Goal: Task Accomplishment & Management: Use online tool/utility

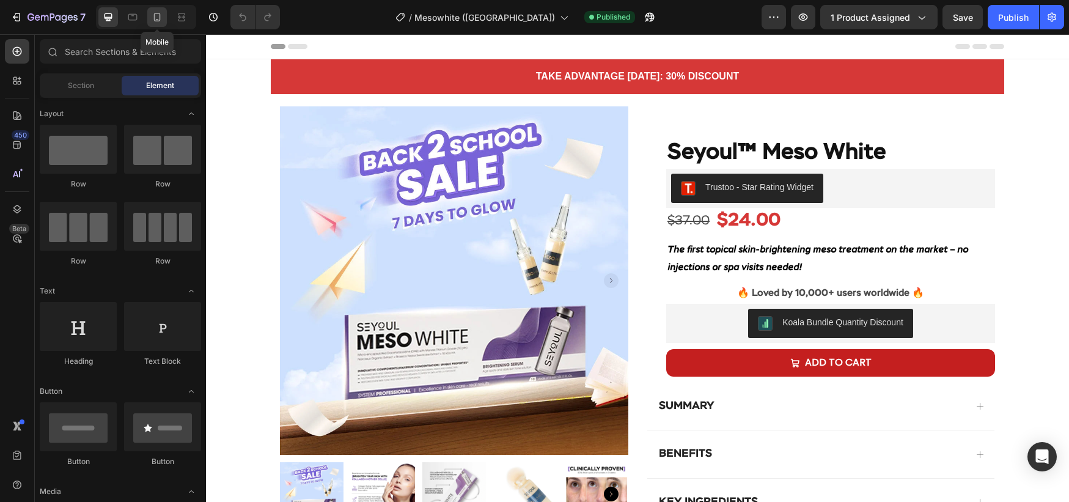
click at [152, 19] on icon at bounding box center [157, 17] width 12 height 12
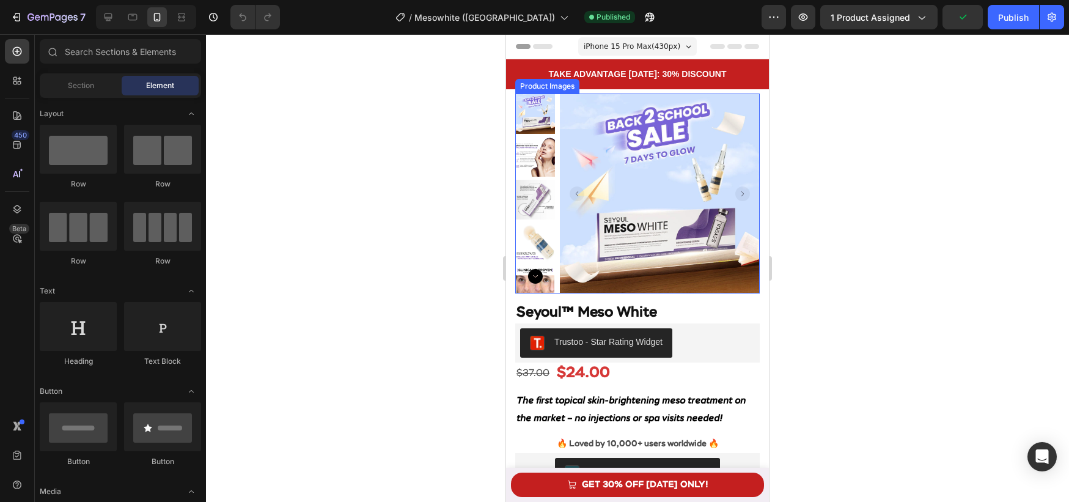
click at [676, 282] on img at bounding box center [660, 194] width 200 height 200
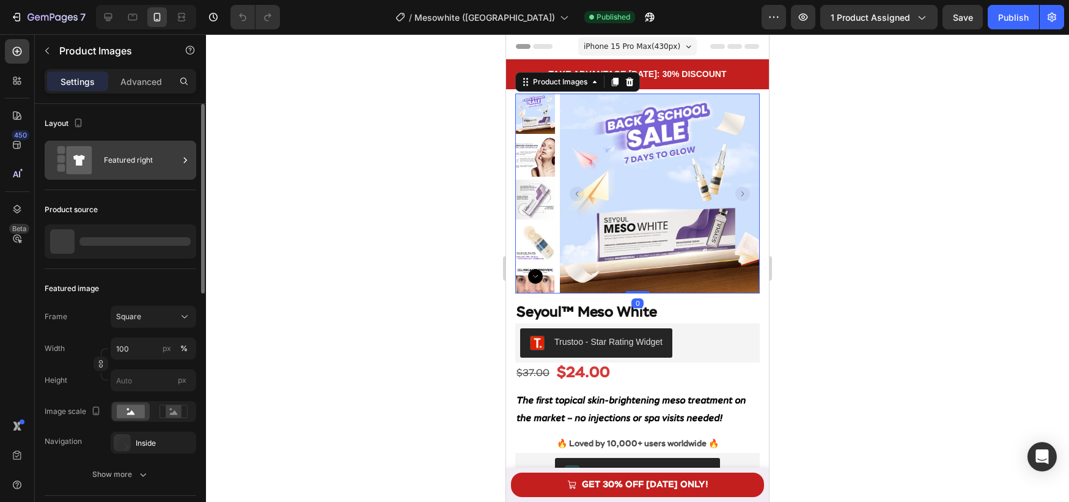
click at [161, 175] on div "Featured right" at bounding box center [121, 160] width 152 height 39
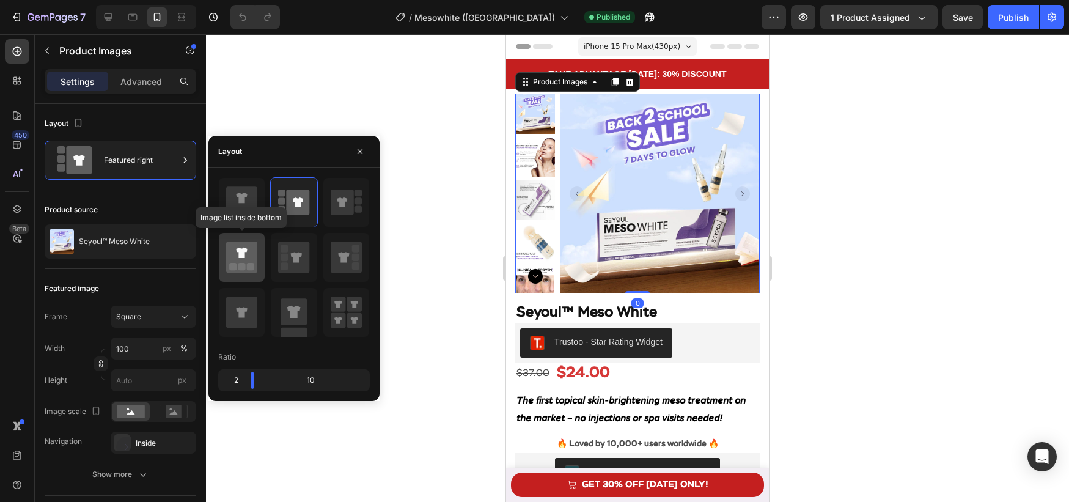
click at [246, 257] on icon at bounding box center [241, 257] width 31 height 31
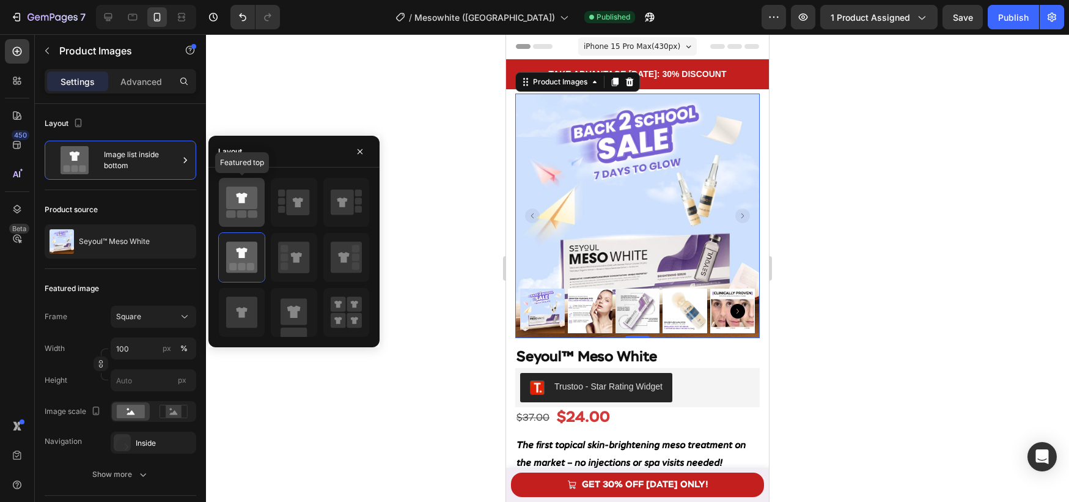
click at [253, 208] on icon at bounding box center [241, 197] width 31 height 23
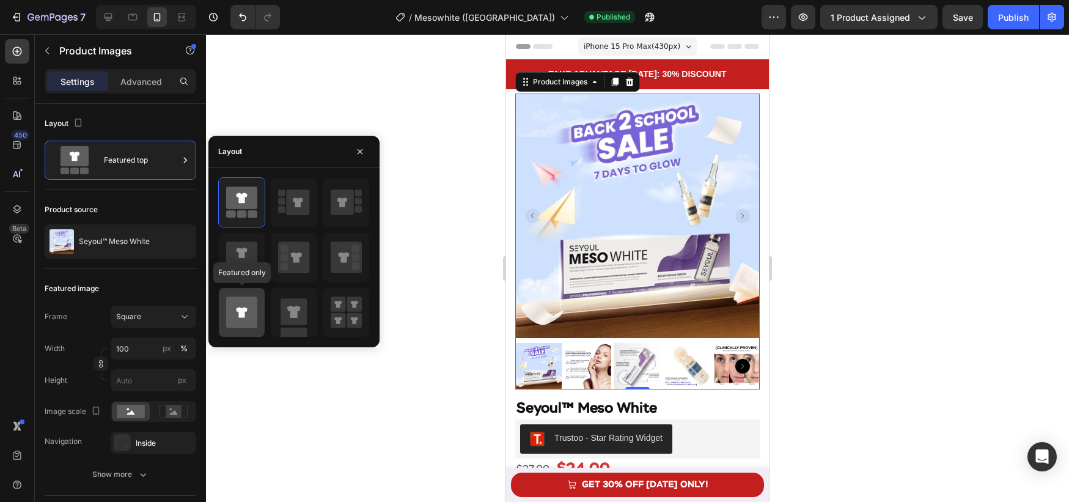
click at [243, 312] on icon at bounding box center [241, 312] width 11 height 10
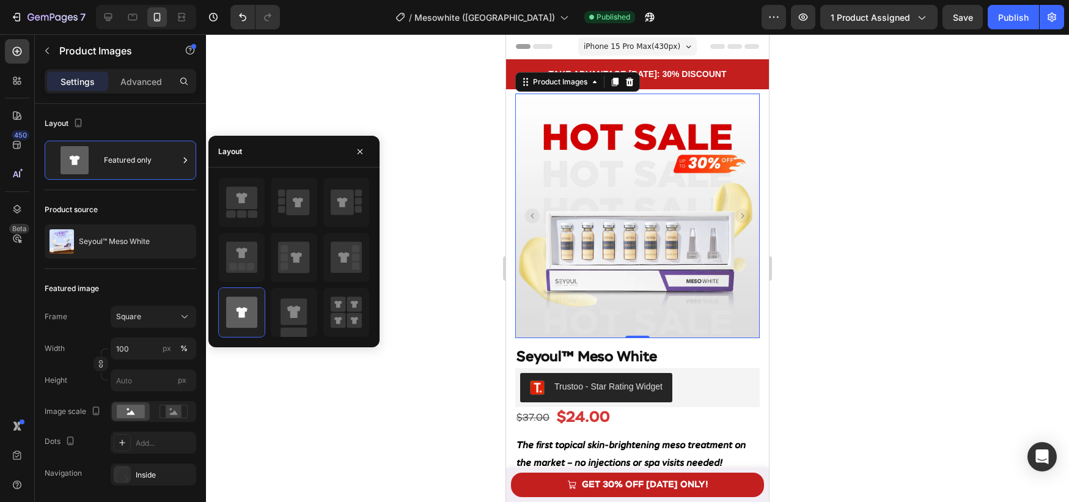
click at [267, 312] on div at bounding box center [294, 257] width 152 height 160
click at [303, 315] on rect at bounding box center [294, 311] width 26 height 26
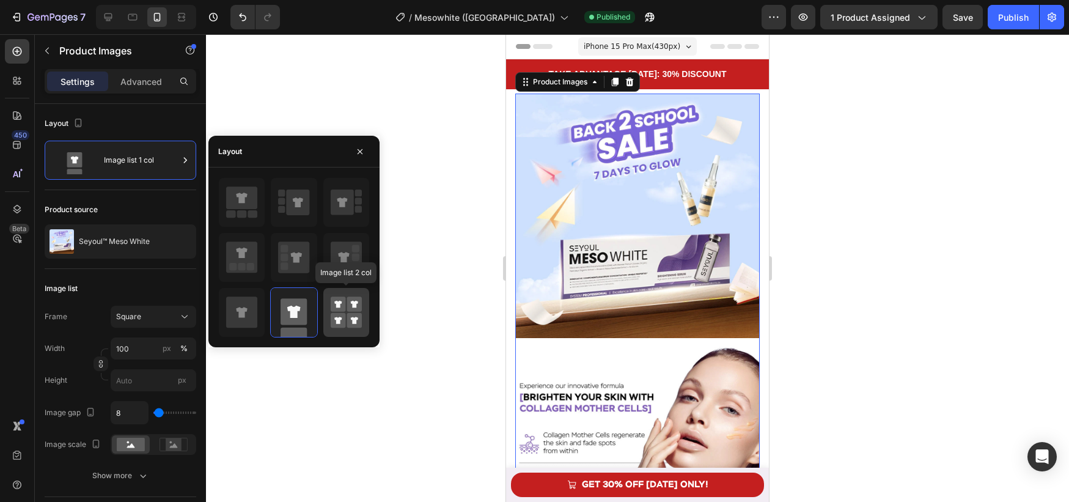
click at [350, 313] on rect at bounding box center [354, 320] width 15 height 15
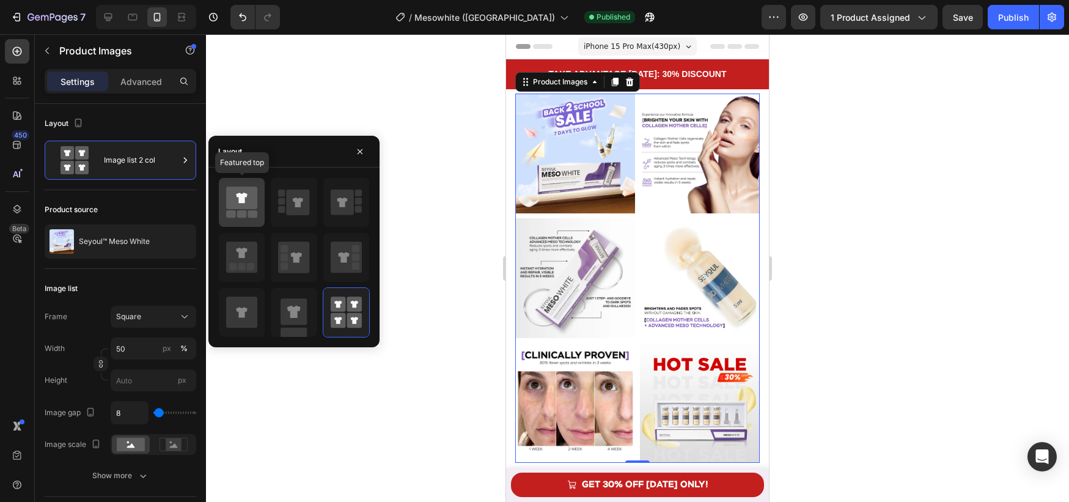
click at [250, 210] on icon at bounding box center [241, 202] width 31 height 34
type input "100"
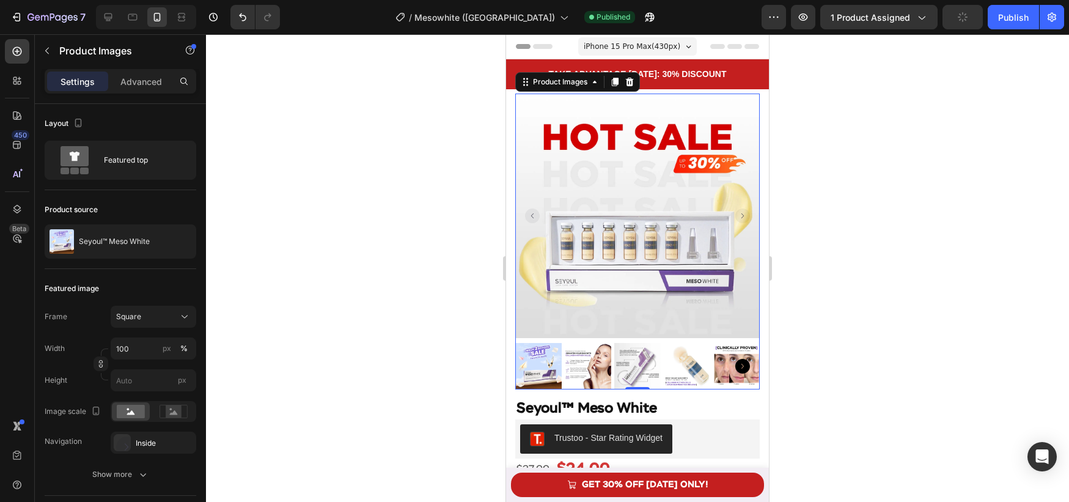
click at [450, 275] on div at bounding box center [637, 268] width 863 height 468
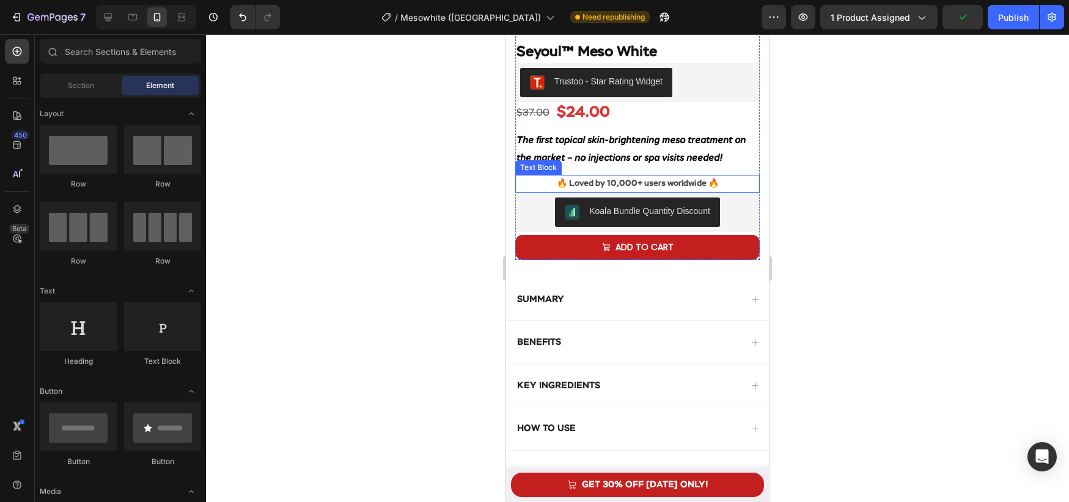
scroll to position [389, 0]
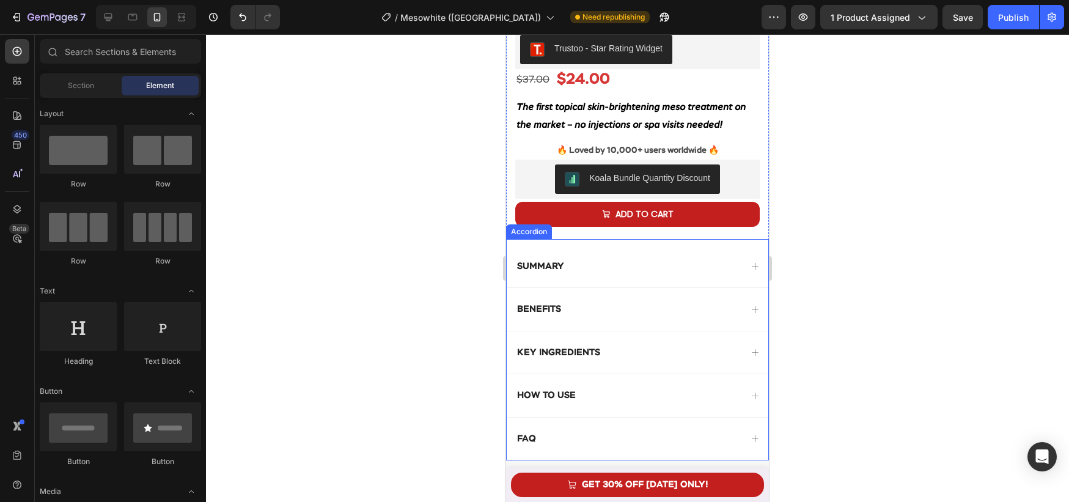
click at [614, 240] on div "SUMMARY benefits KEY Ingredients How to use FAQ Accordion" at bounding box center [637, 350] width 263 height 222
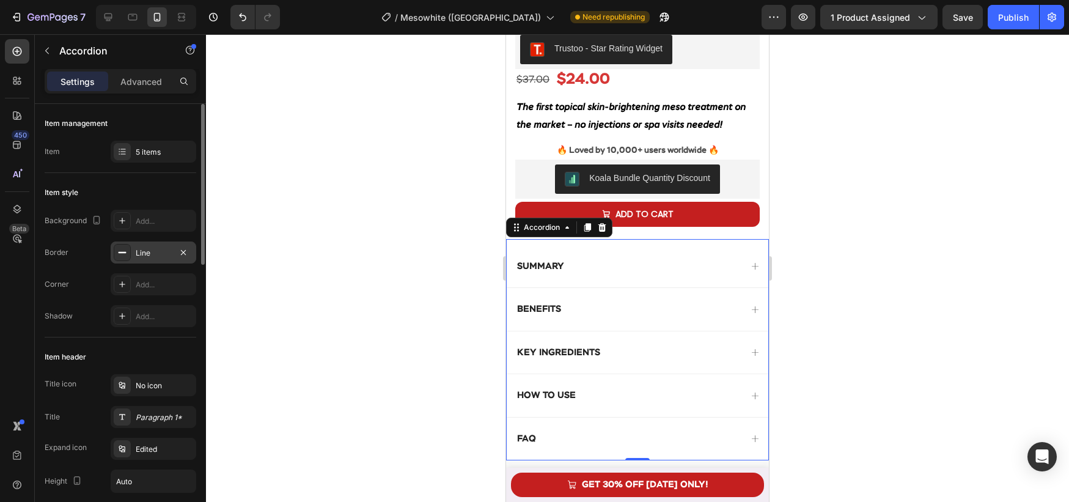
click at [150, 252] on div "Line" at bounding box center [153, 253] width 35 height 11
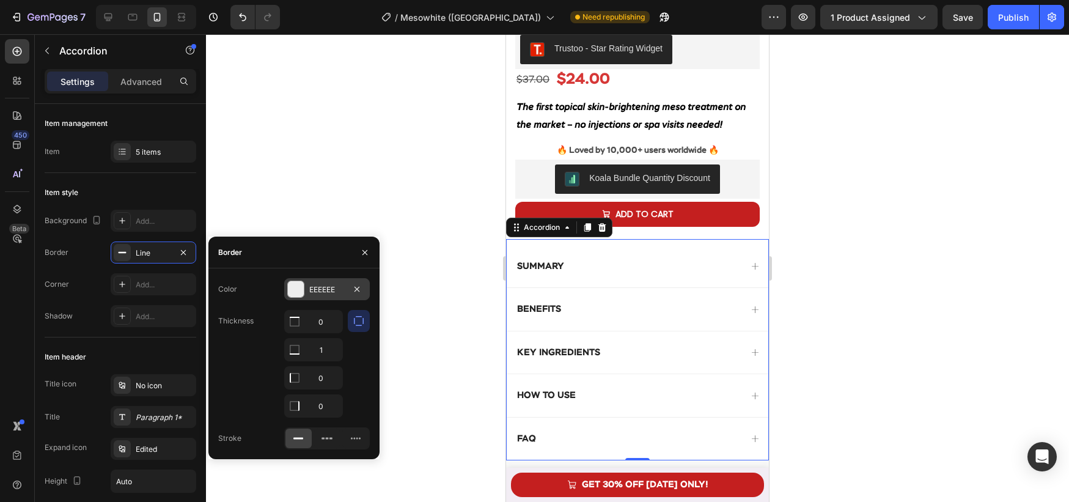
click at [296, 292] on div at bounding box center [296, 289] width 16 height 16
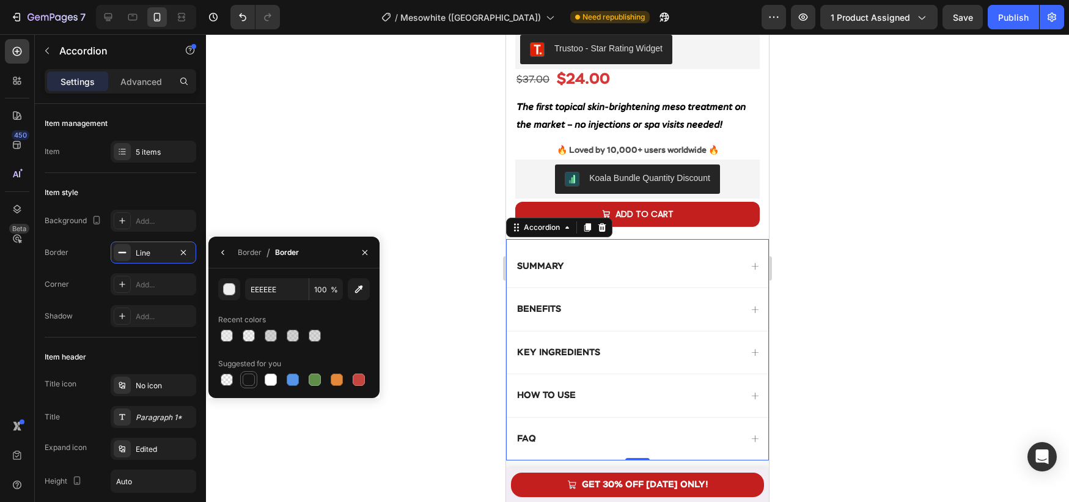
click at [249, 383] on div at bounding box center [249, 380] width 12 height 12
type input "151515"
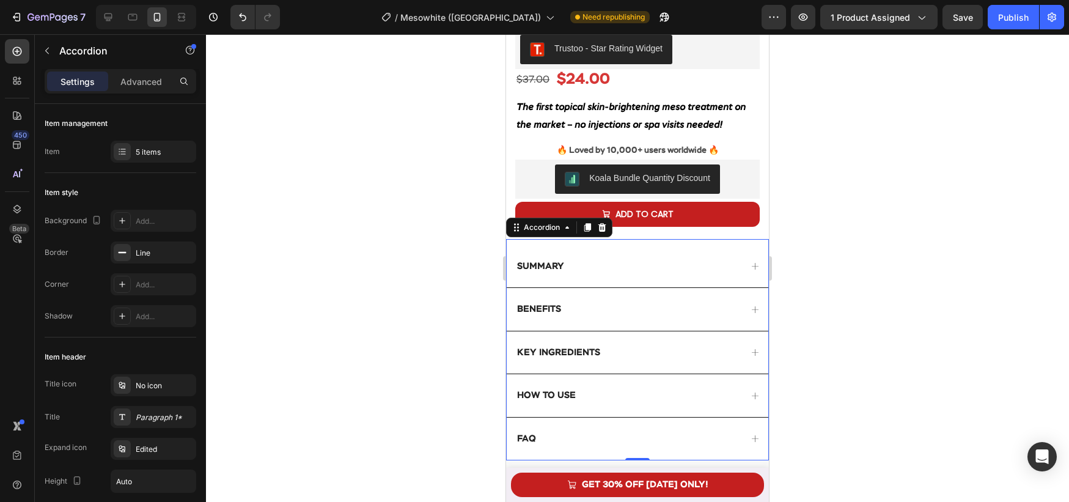
click at [455, 331] on div at bounding box center [637, 268] width 863 height 468
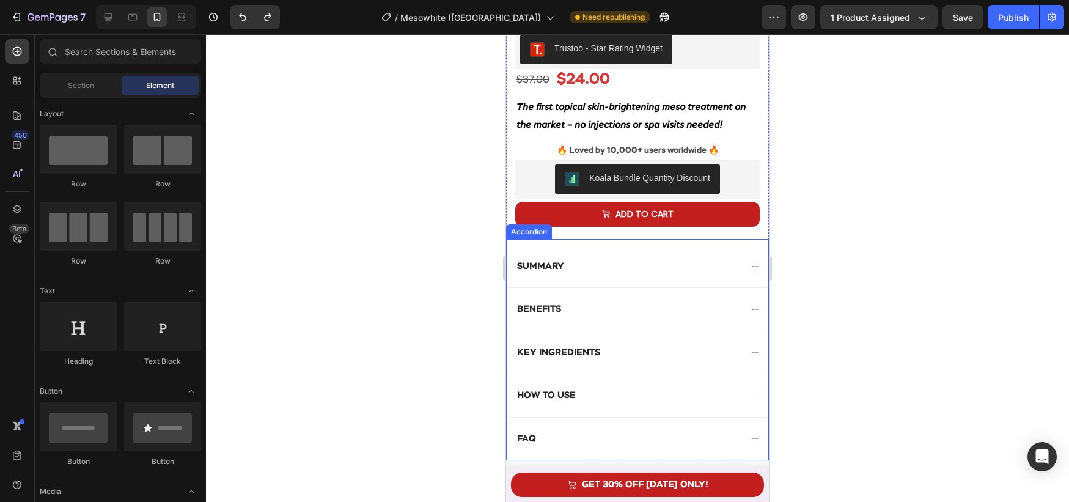
click at [602, 276] on div "SUMMARY" at bounding box center [638, 266] width 262 height 43
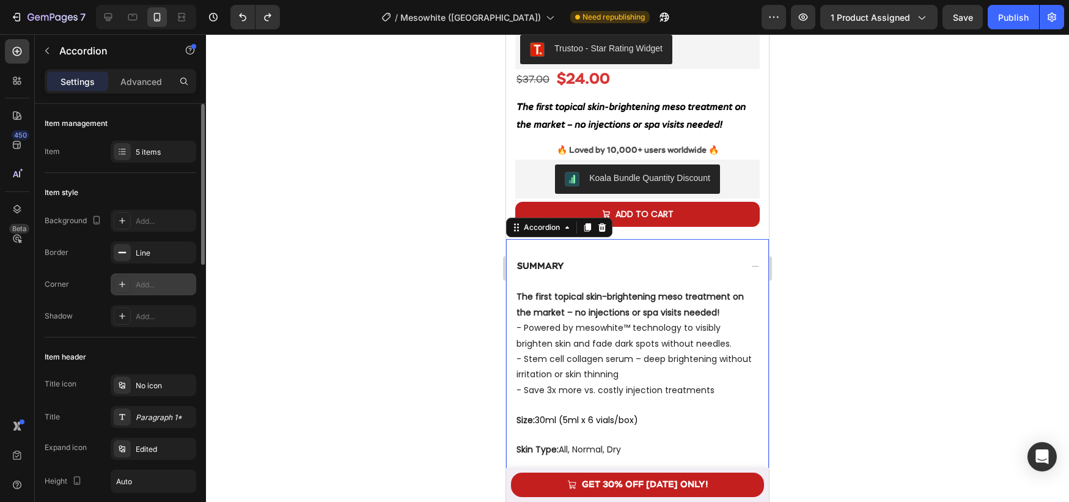
click at [157, 289] on div "Add..." at bounding box center [164, 284] width 57 height 11
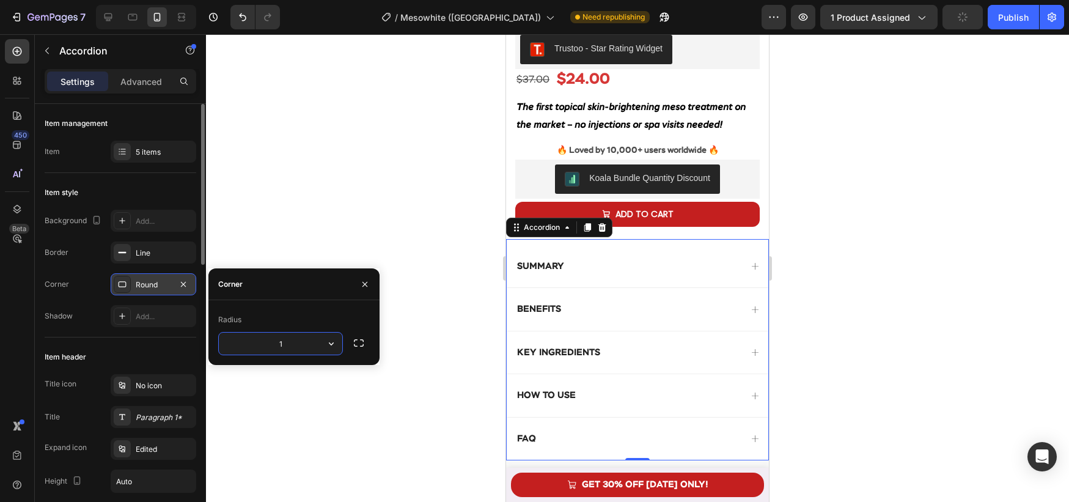
type input "15"
click at [433, 268] on div at bounding box center [637, 268] width 863 height 468
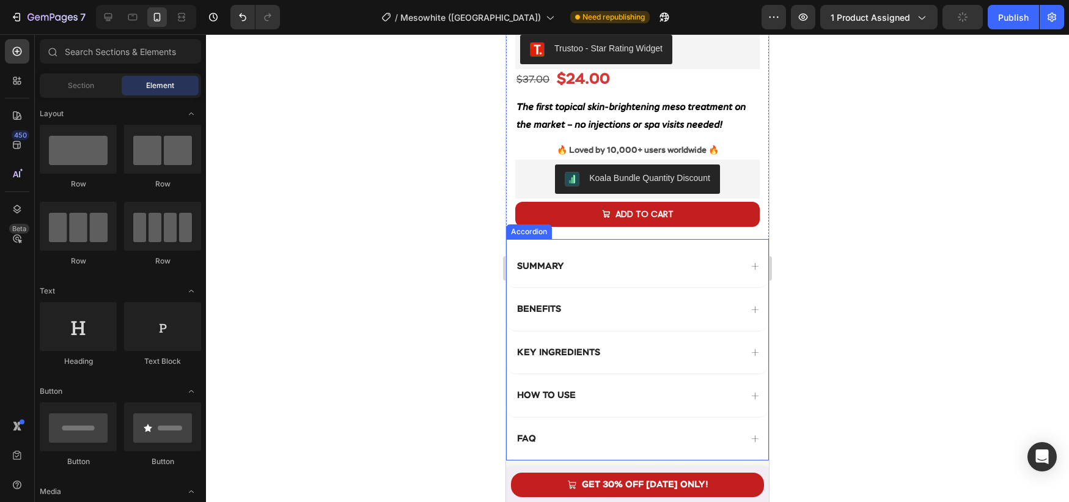
click at [517, 248] on div "SUMMARY" at bounding box center [638, 266] width 262 height 43
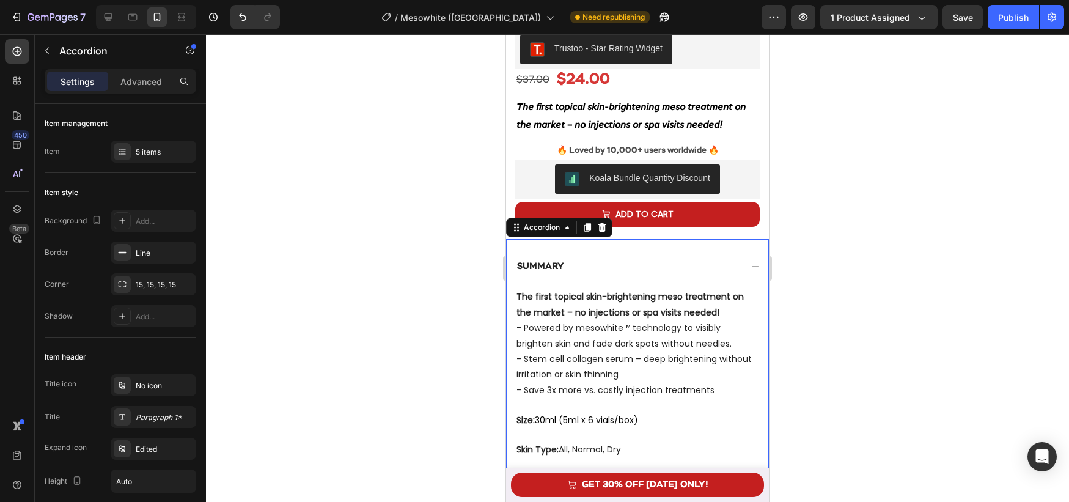
click at [517, 249] on div "SUMMARY" at bounding box center [638, 266] width 262 height 43
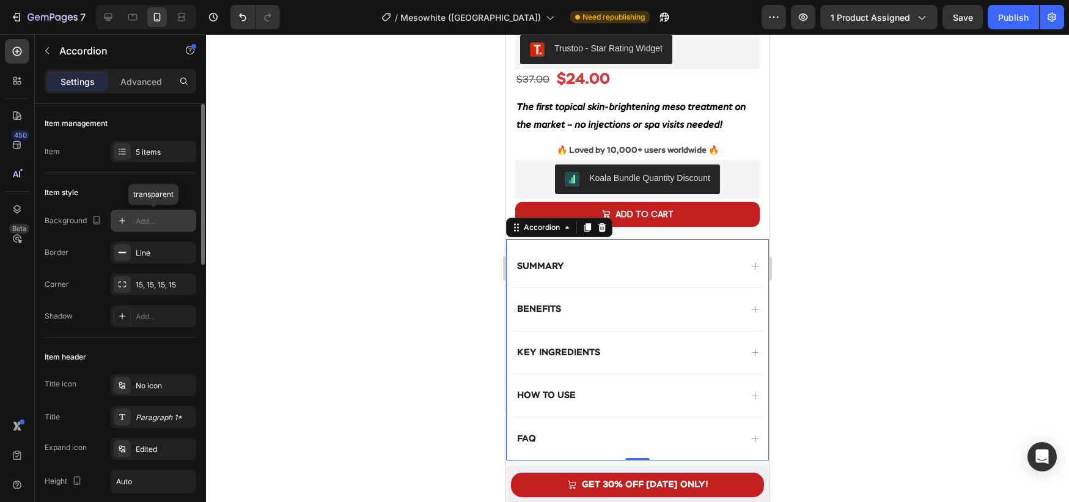
click at [155, 218] on div "Add..." at bounding box center [164, 221] width 57 height 11
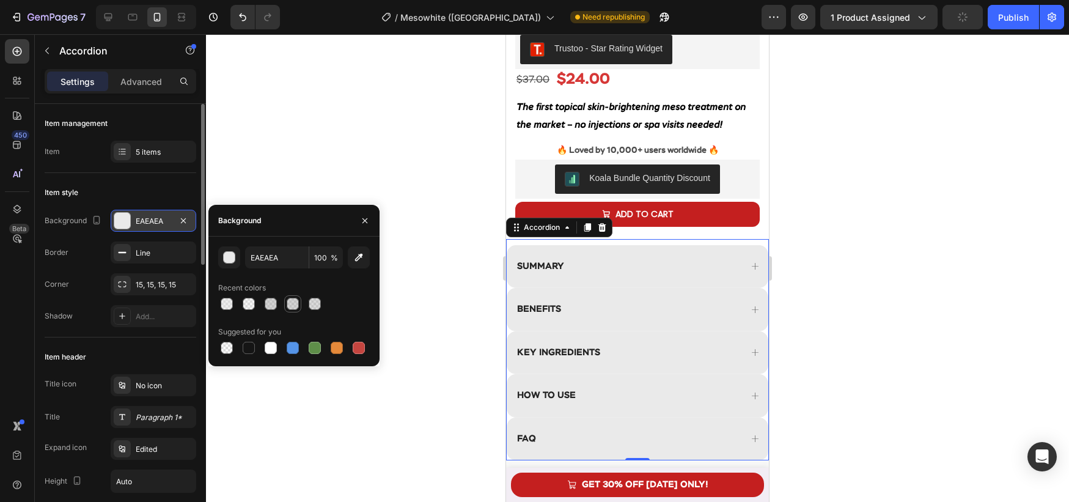
click at [295, 308] on div at bounding box center [293, 304] width 12 height 12
type input "AAAAAA"
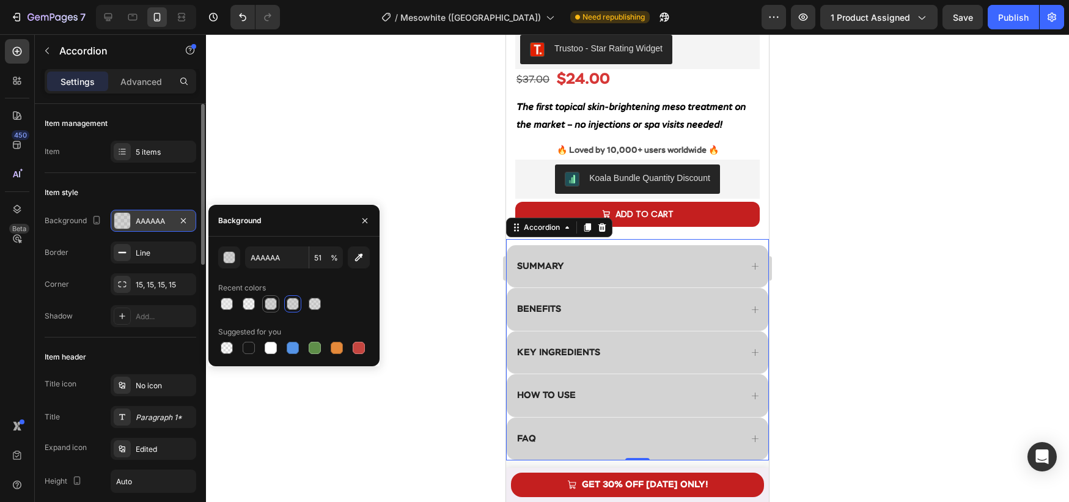
click at [267, 304] on div at bounding box center [271, 304] width 12 height 12
type input "52"
click at [242, 304] on div at bounding box center [249, 304] width 15 height 15
type input "DDDDDD"
type input "30"
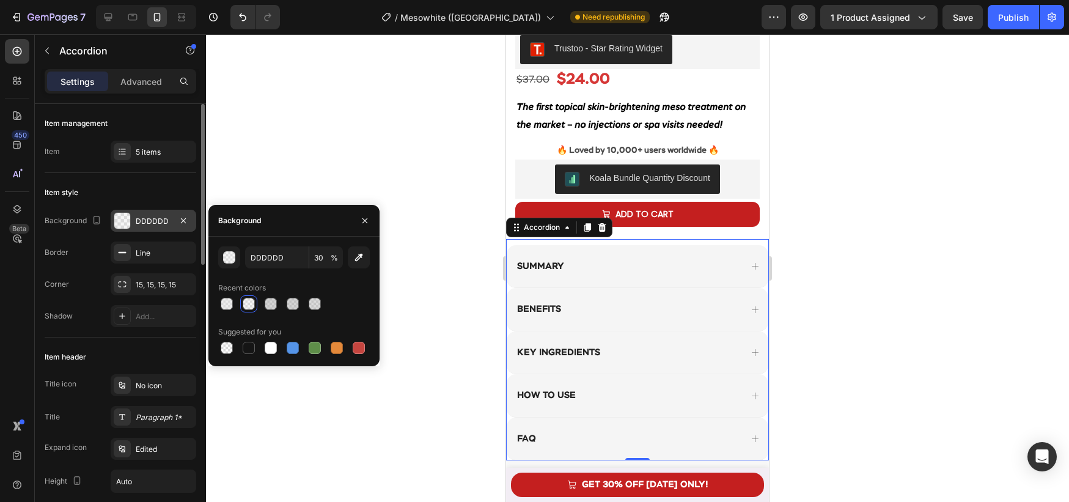
click at [146, 69] on div "Settings Advanced" at bounding box center [121, 81] width 152 height 24
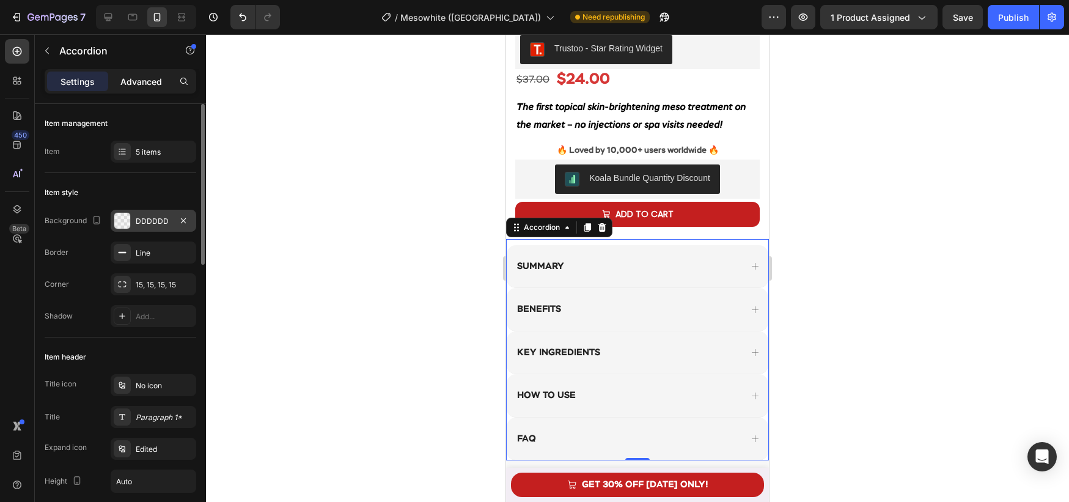
click at [145, 72] on div "Advanced" at bounding box center [141, 82] width 61 height 20
type input "100%"
type input "100"
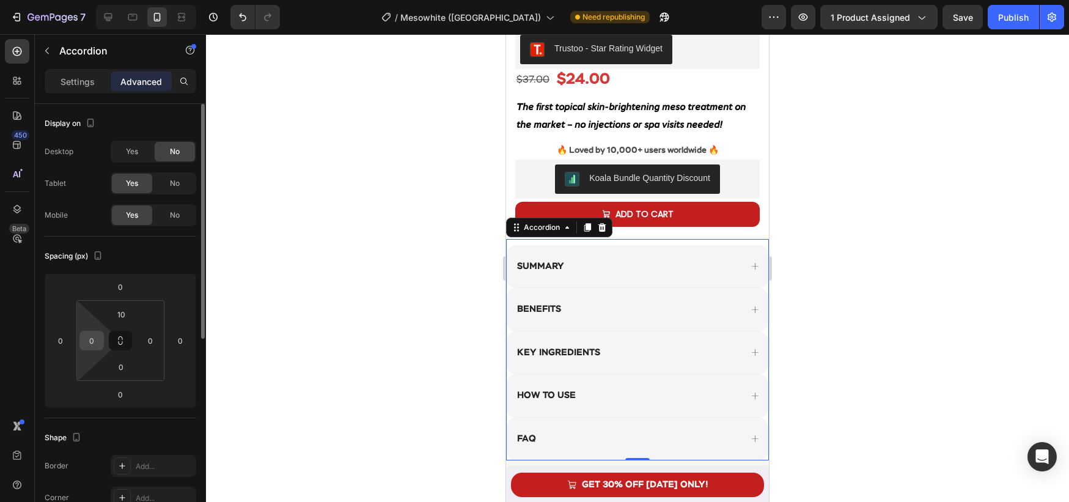
click at [95, 345] on input "0" at bounding box center [92, 340] width 18 height 18
type input "15"
click at [153, 340] on input "0" at bounding box center [150, 340] width 18 height 18
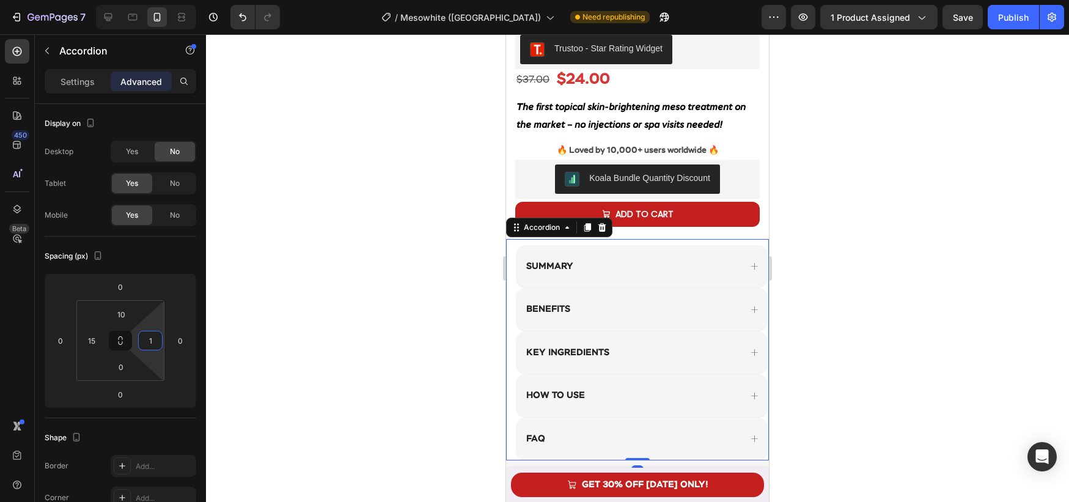
type input "15"
click at [342, 332] on div at bounding box center [637, 268] width 863 height 468
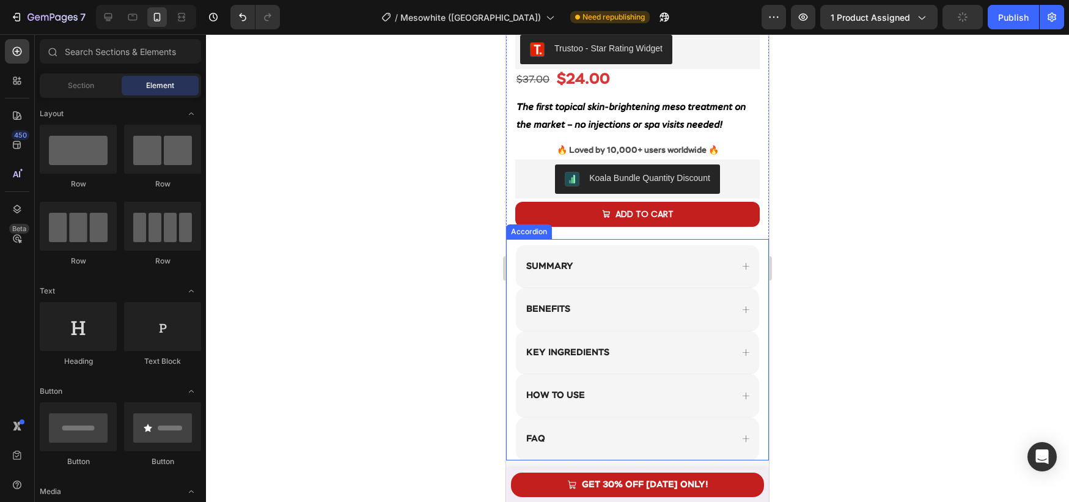
click at [591, 282] on div "SUMMARY" at bounding box center [637, 266] width 243 height 43
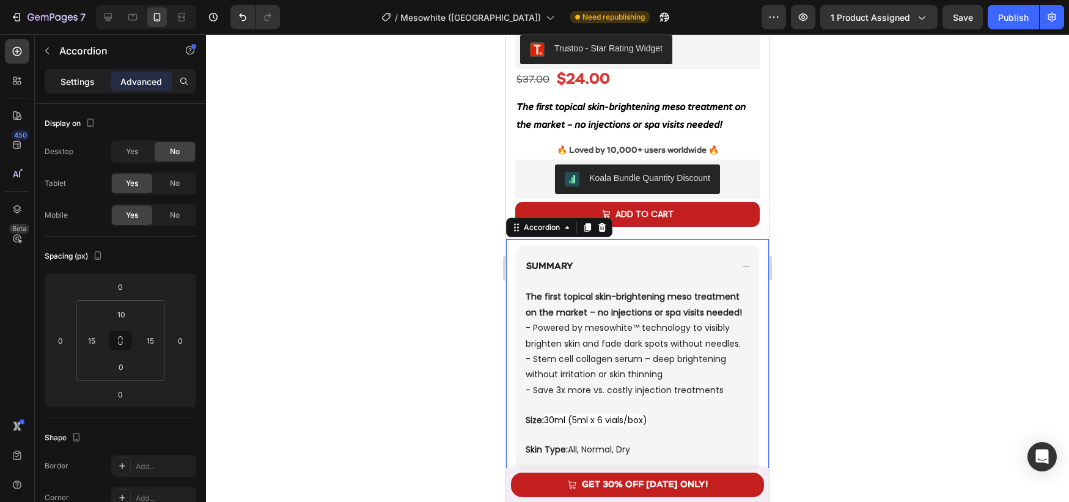
click at [71, 84] on p "Settings" at bounding box center [78, 81] width 34 height 13
type input "0"
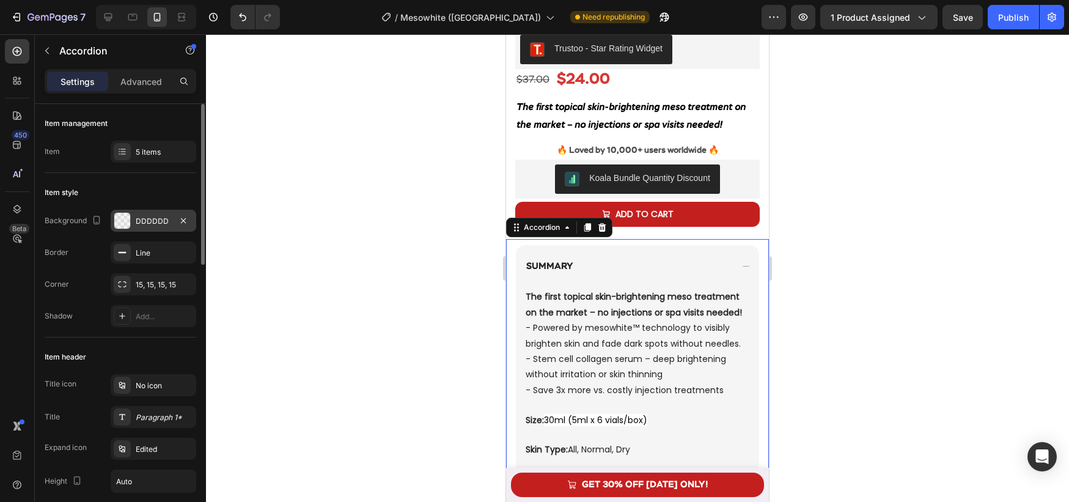
click at [144, 223] on div "DDDDDD" at bounding box center [153, 221] width 35 height 11
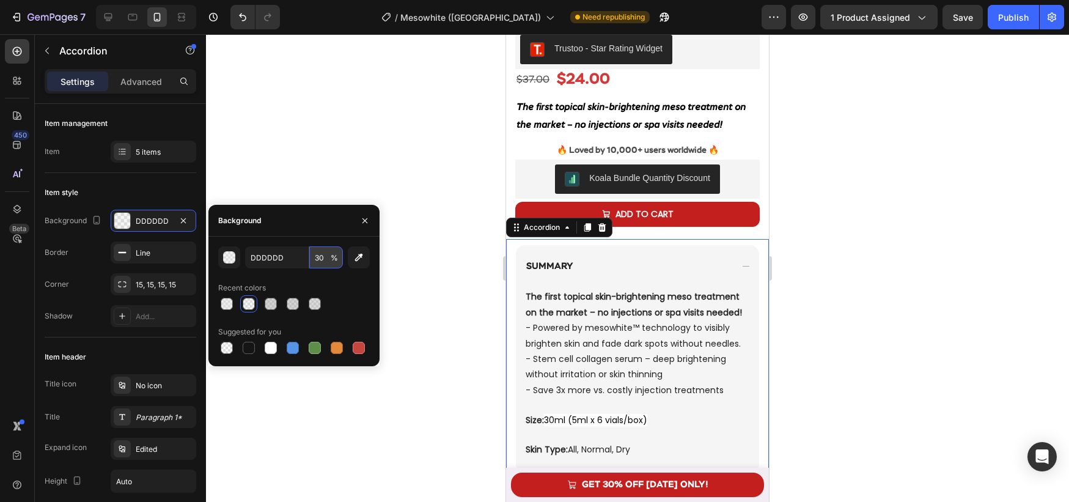
click at [317, 262] on input "30" at bounding box center [326, 257] width 34 height 22
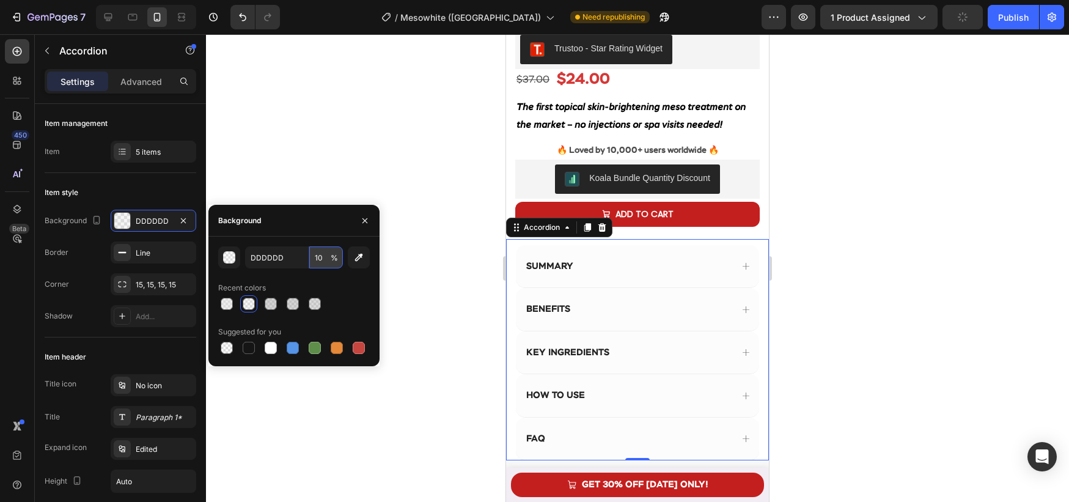
type input "1"
type input "5"
click at [448, 318] on div at bounding box center [637, 268] width 863 height 468
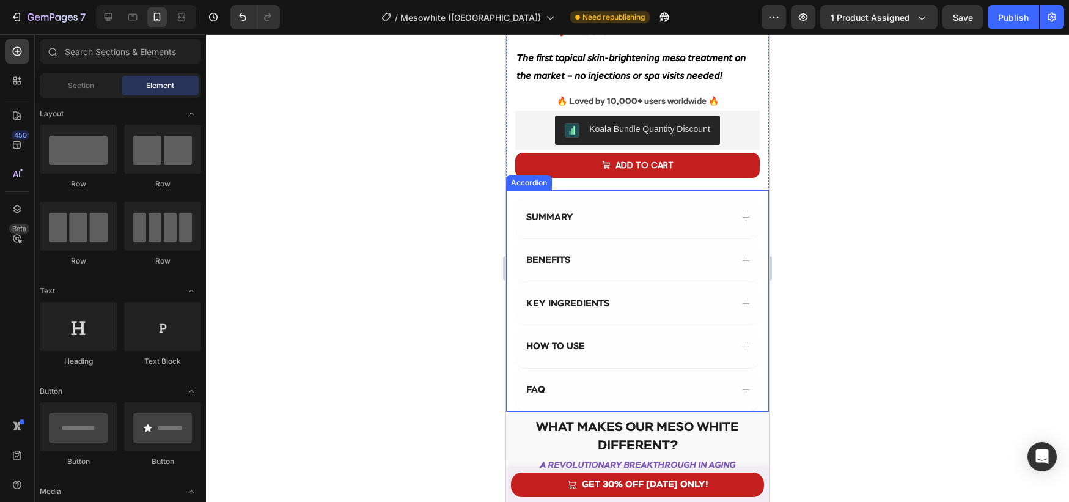
scroll to position [376, 0]
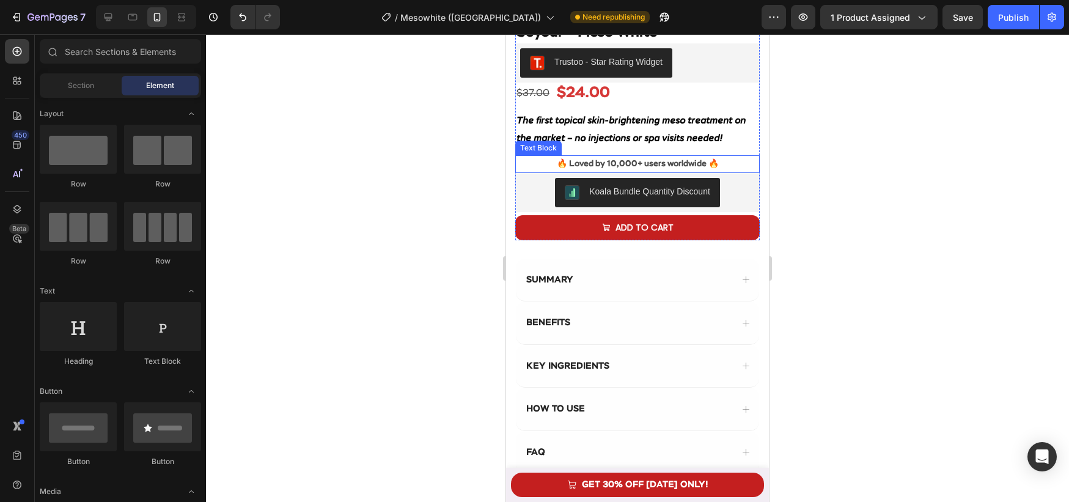
click at [654, 166] on strong "🔥 Loved by 10,000+ users worldwide 🔥" at bounding box center [638, 164] width 162 height 9
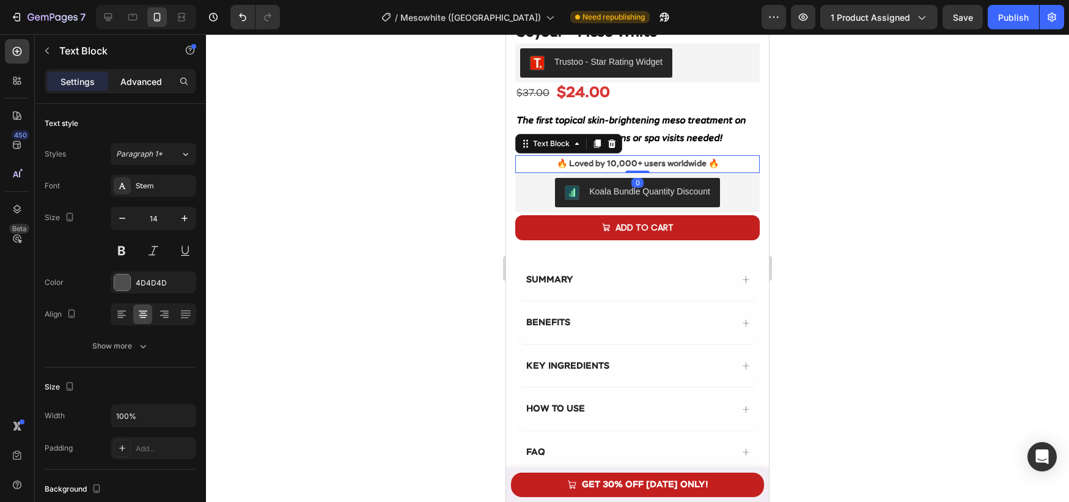
click at [127, 90] on div "Advanced" at bounding box center [141, 82] width 61 height 20
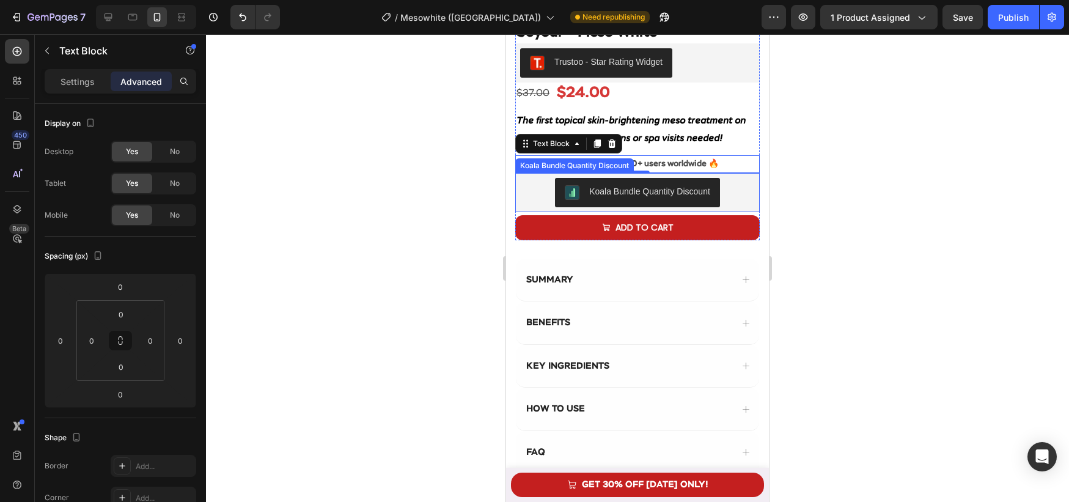
click at [739, 191] on div "Koala Bundle Quantity Discount" at bounding box center [637, 192] width 235 height 29
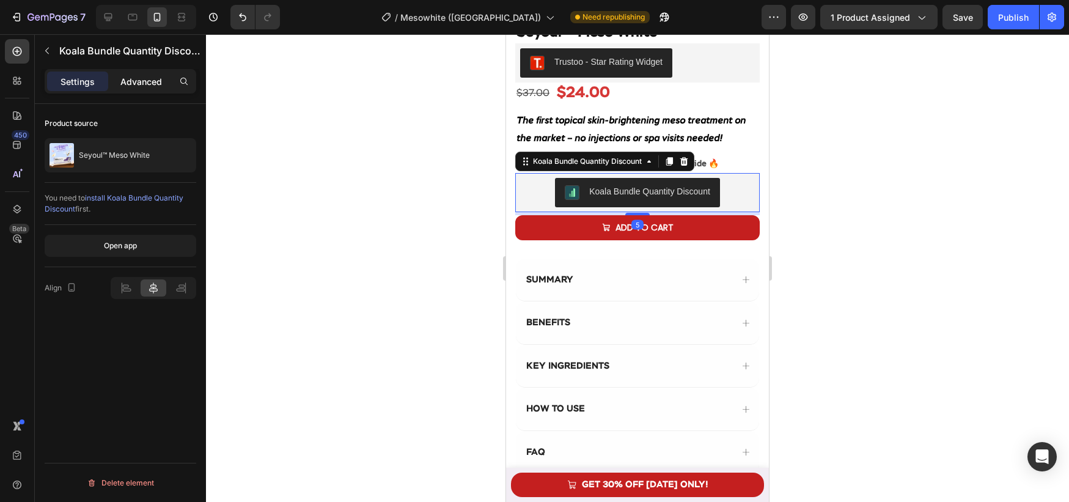
click at [155, 84] on p "Advanced" at bounding box center [141, 81] width 42 height 13
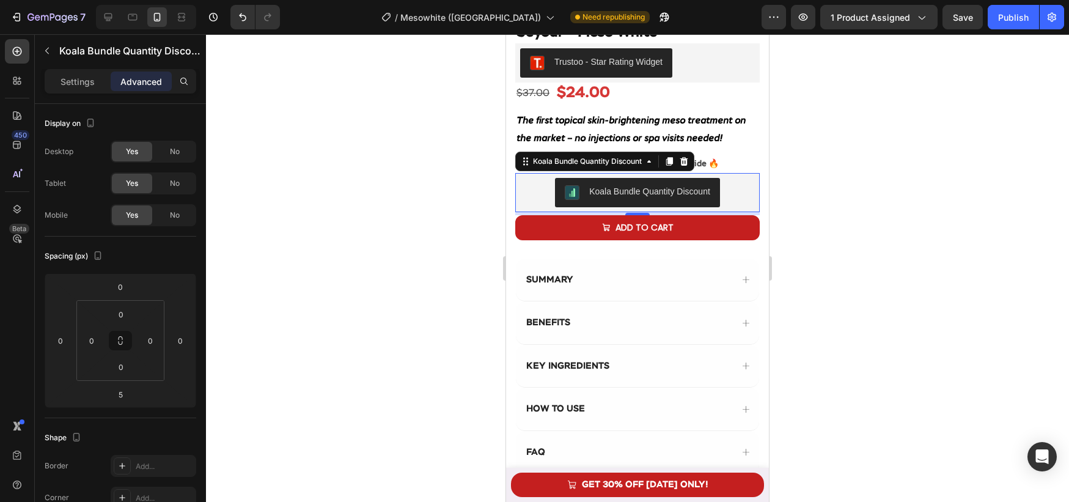
click at [495, 251] on div at bounding box center [637, 268] width 863 height 468
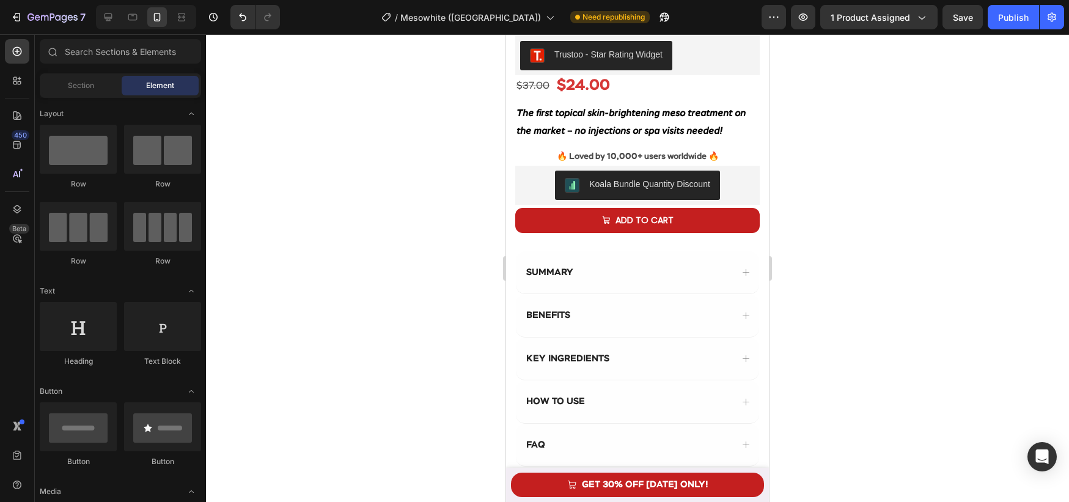
scroll to position [374, 0]
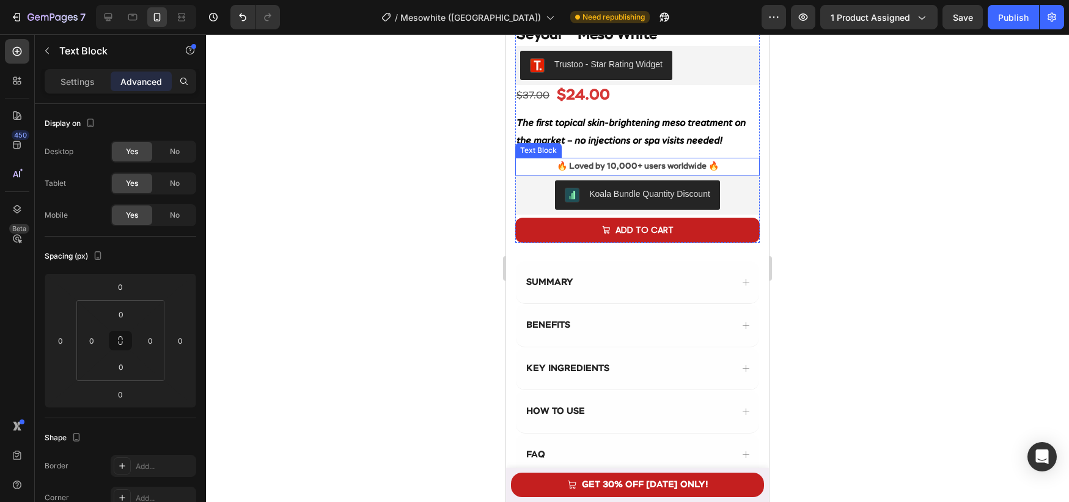
click at [646, 168] on strong "🔥 Loved by 10,000+ users worldwide 🔥" at bounding box center [638, 166] width 162 height 9
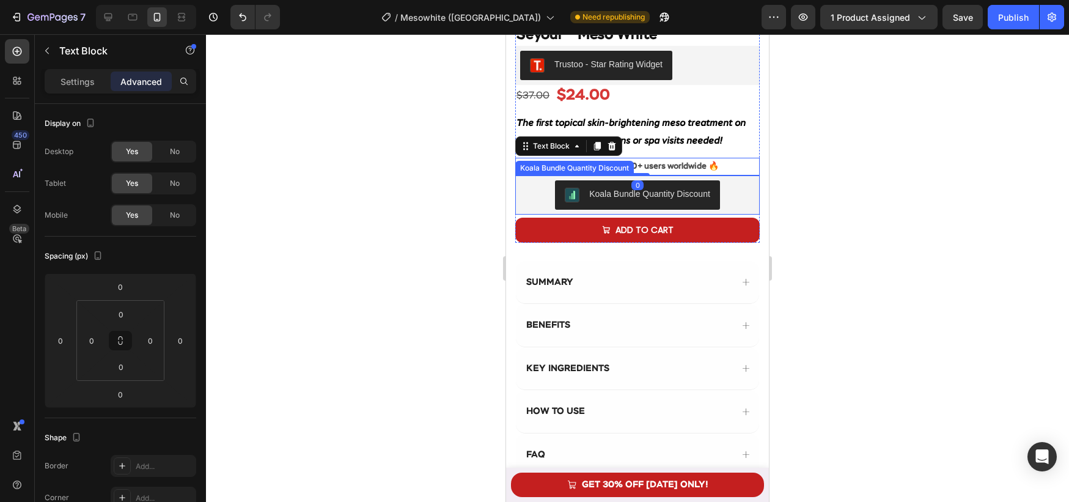
click at [536, 190] on div "Koala Bundle Quantity Discount" at bounding box center [637, 194] width 235 height 29
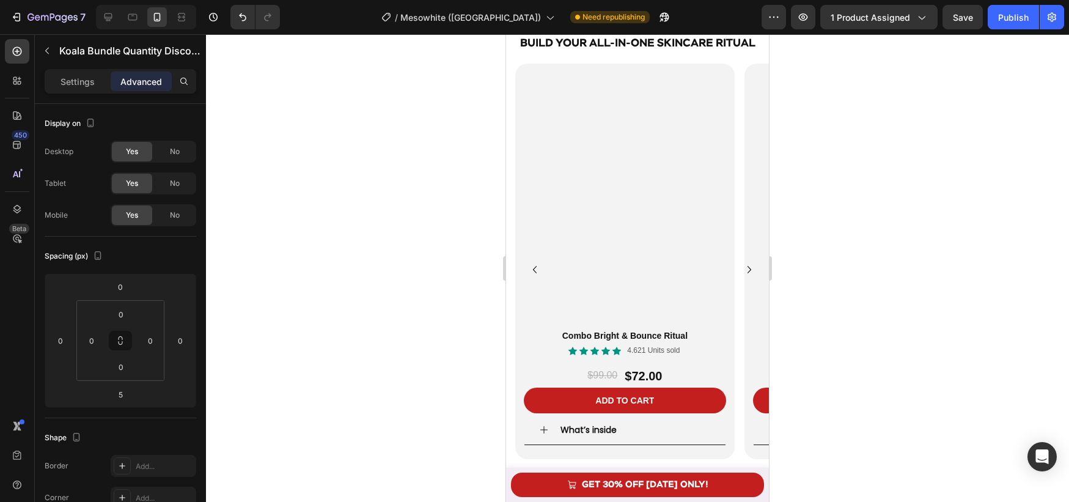
scroll to position [1857, 0]
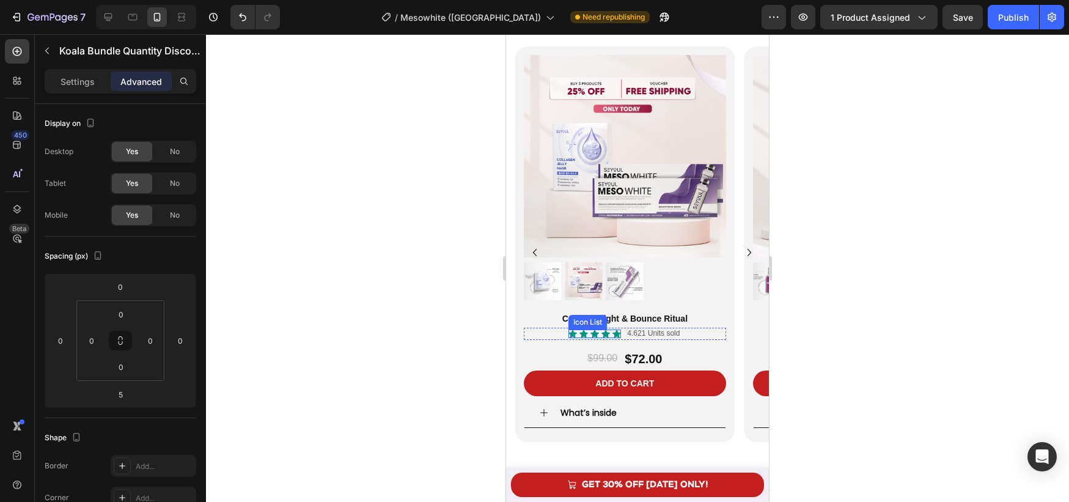
click at [579, 330] on div "Icon Icon Icon Icon Icon" at bounding box center [595, 334] width 53 height 9
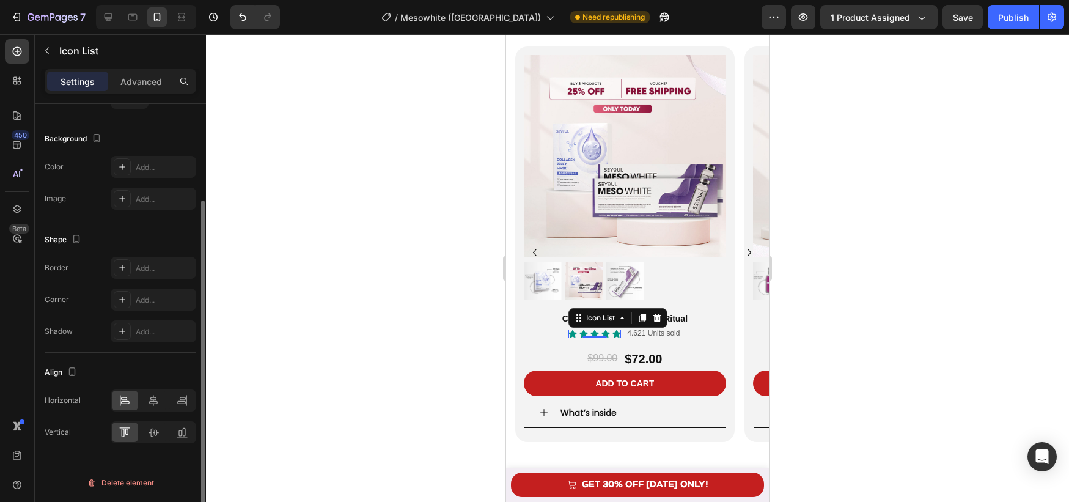
scroll to position [0, 0]
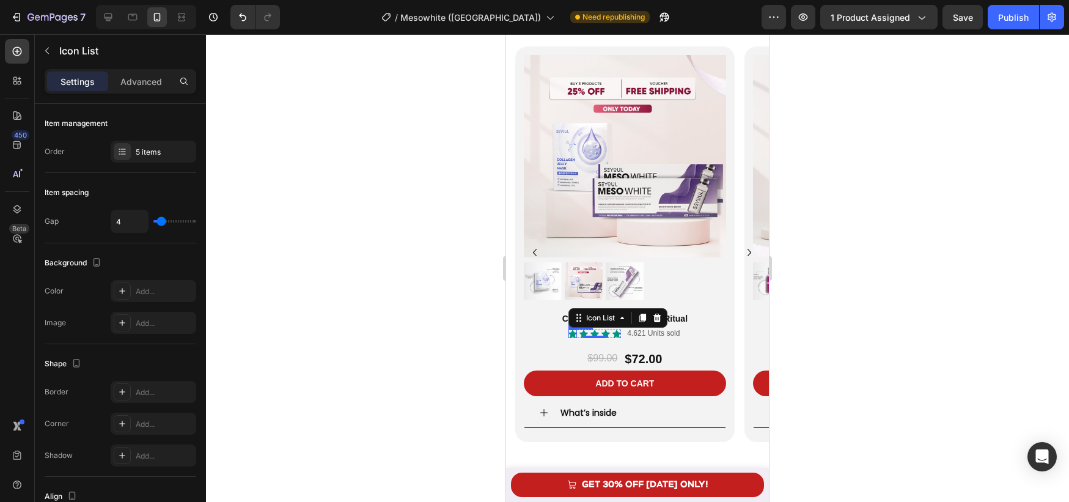
click at [573, 334] on div "Icon" at bounding box center [573, 334] width 9 height 9
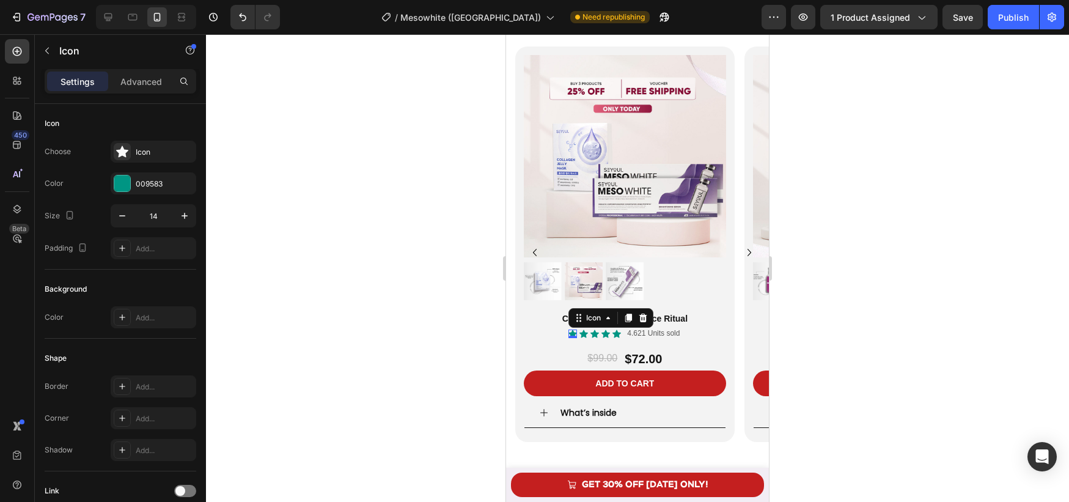
click at [305, 245] on div at bounding box center [637, 268] width 863 height 468
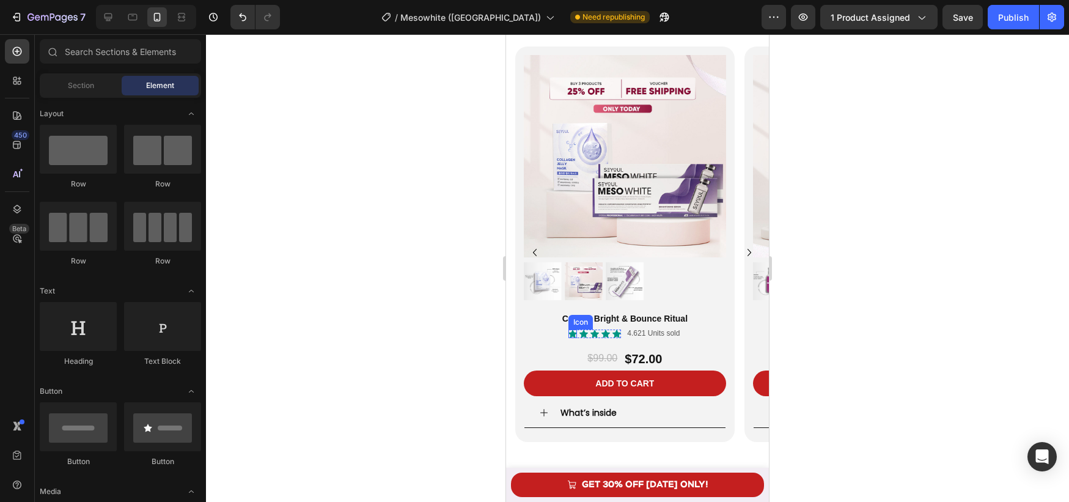
click at [574, 334] on icon at bounding box center [573, 334] width 9 height 8
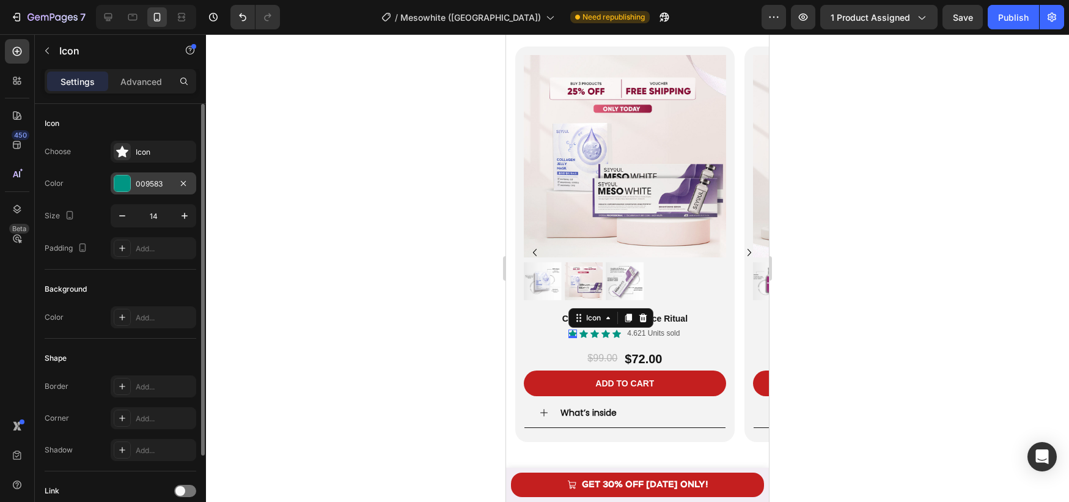
drag, startPoint x: 125, startPoint y: 183, endPoint x: 133, endPoint y: 186, distance: 8.8
click at [125, 183] on div at bounding box center [122, 183] width 16 height 16
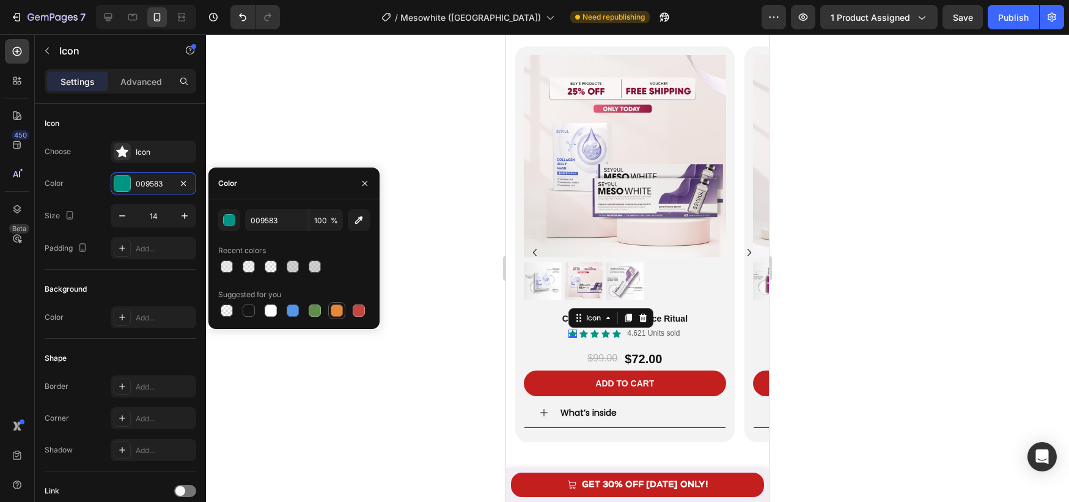
click at [335, 312] on div at bounding box center [337, 310] width 12 height 12
type input "E4893A"
click at [425, 327] on div at bounding box center [637, 268] width 863 height 468
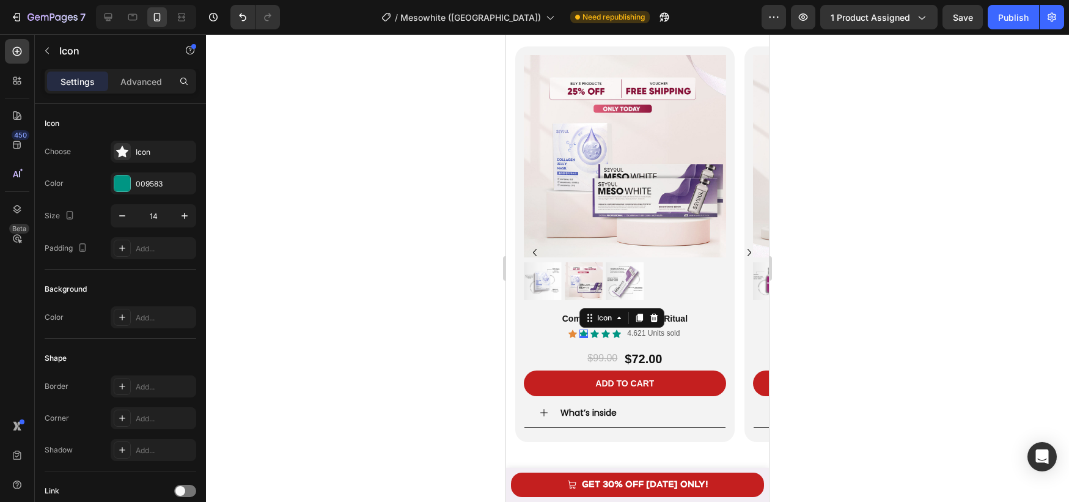
click at [583, 333] on div "Icon 0" at bounding box center [584, 334] width 9 height 9
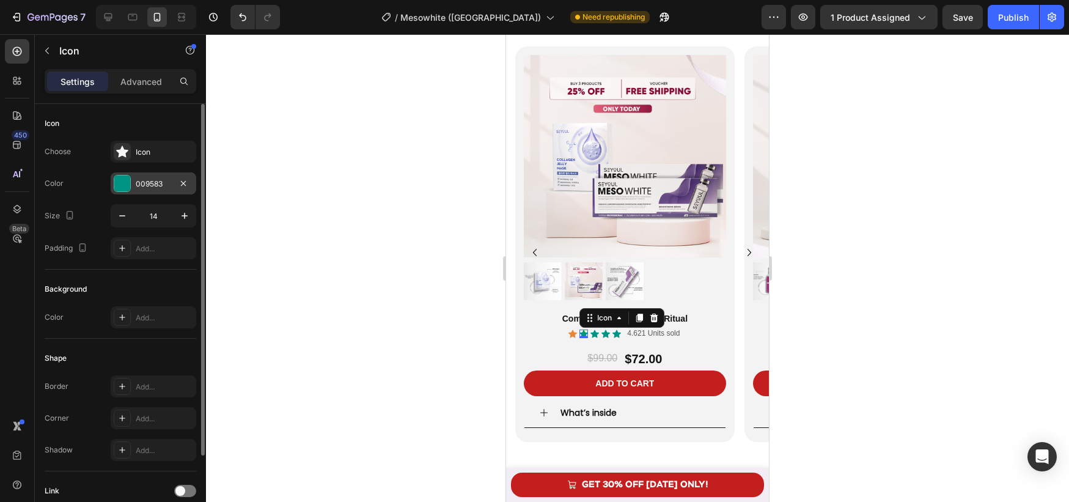
click at [133, 185] on div "009583" at bounding box center [154, 183] width 86 height 22
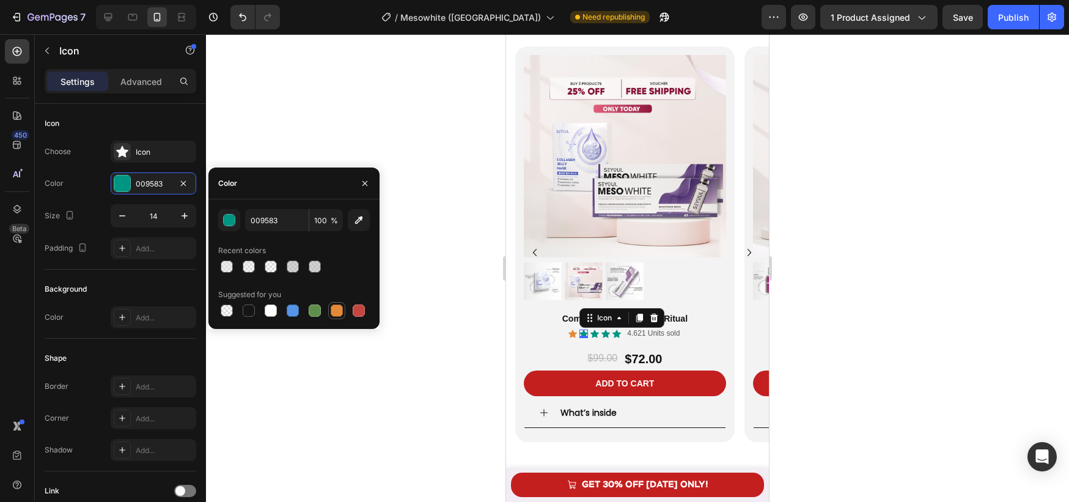
click at [336, 312] on div at bounding box center [337, 310] width 12 height 12
type input "E4893A"
click at [594, 331] on icon at bounding box center [595, 334] width 9 height 8
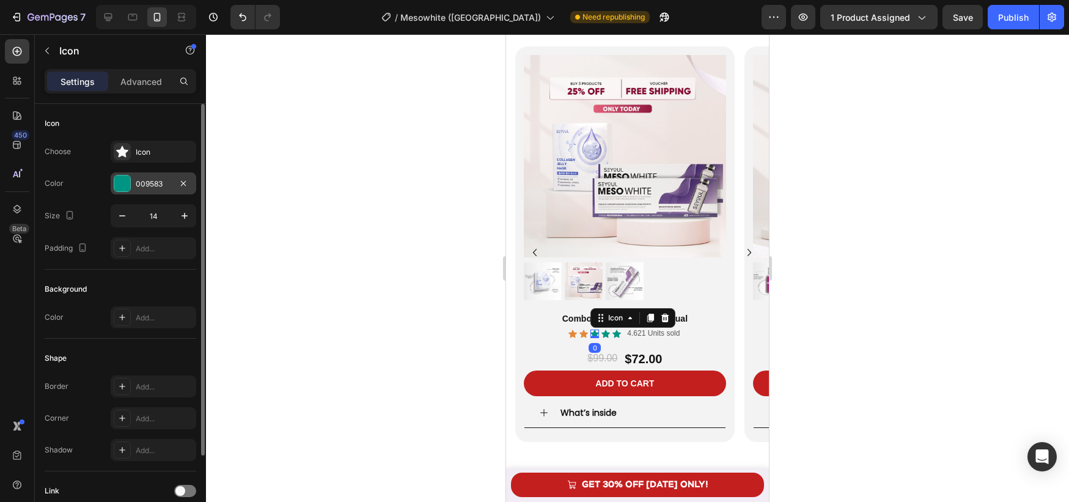
click at [133, 179] on div "009583" at bounding box center [154, 183] width 86 height 22
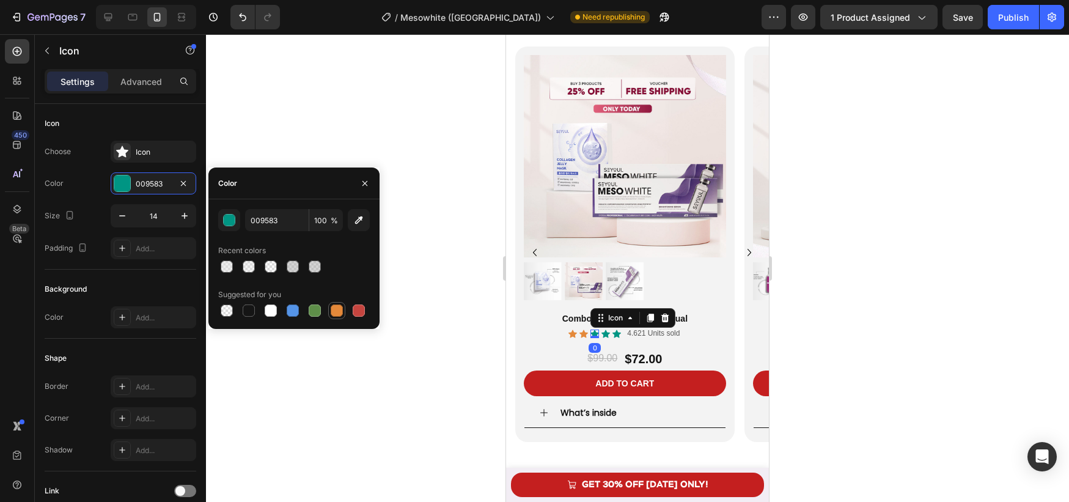
click at [342, 309] on div at bounding box center [337, 310] width 12 height 12
type input "E4893A"
click at [607, 332] on icon at bounding box center [606, 334] width 9 height 9
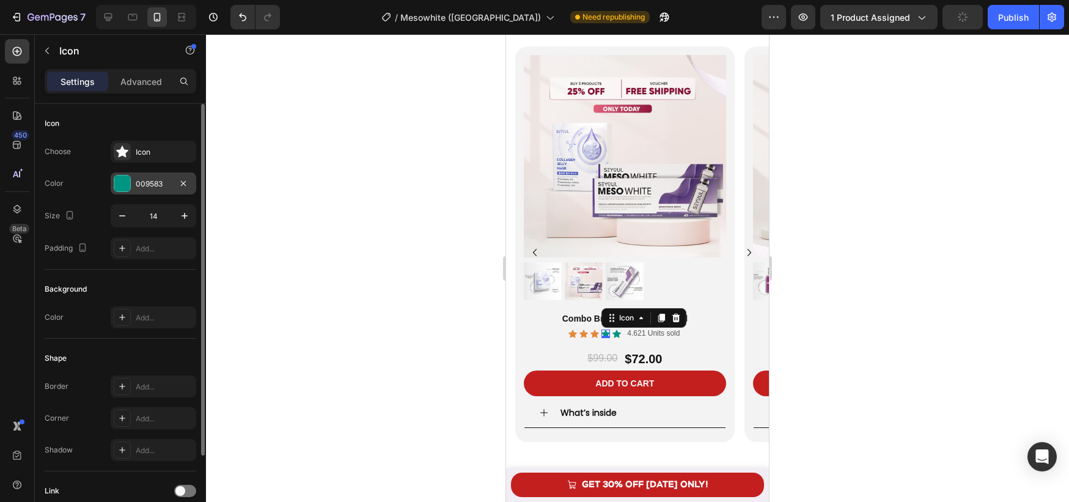
click at [127, 184] on div at bounding box center [122, 183] width 16 height 16
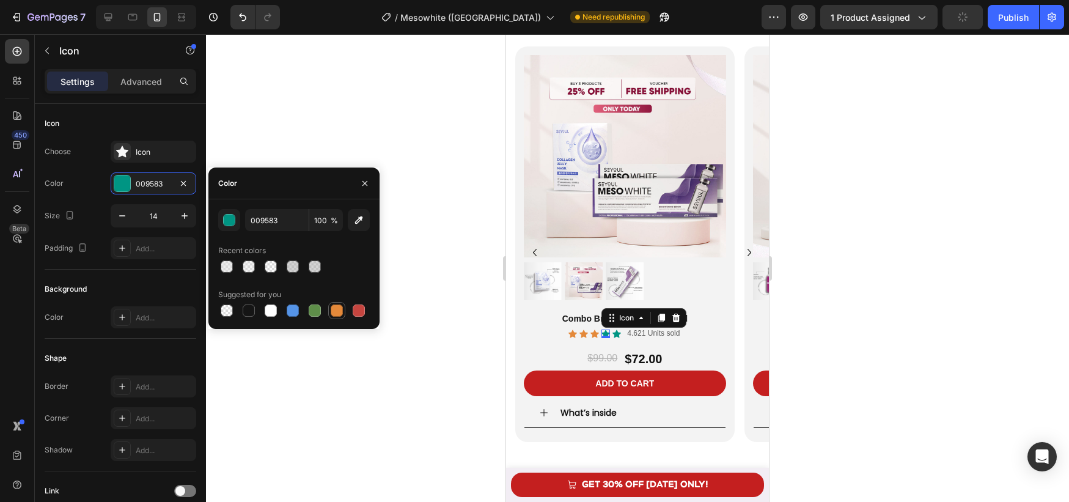
click at [336, 310] on div at bounding box center [337, 310] width 12 height 12
type input "E4893A"
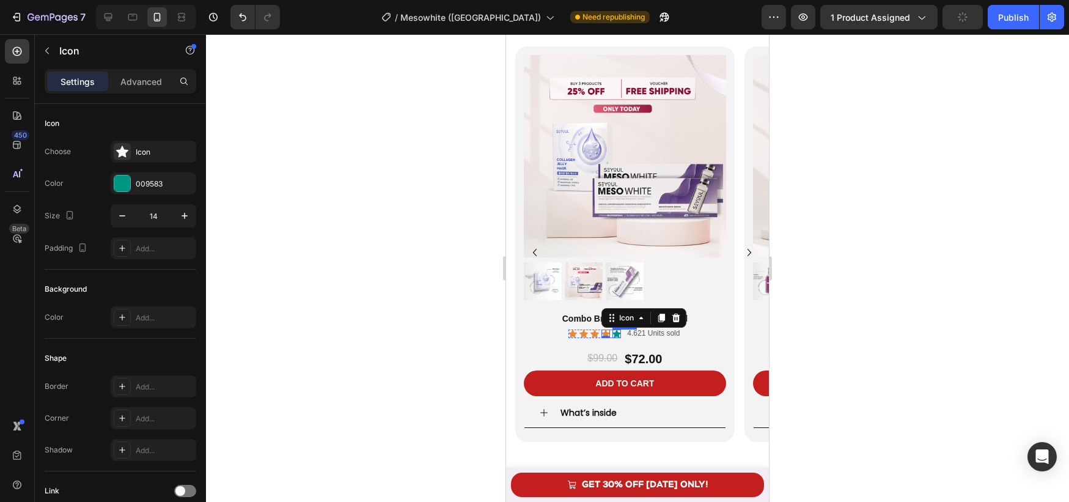
click at [618, 333] on div "Icon" at bounding box center [617, 334] width 9 height 9
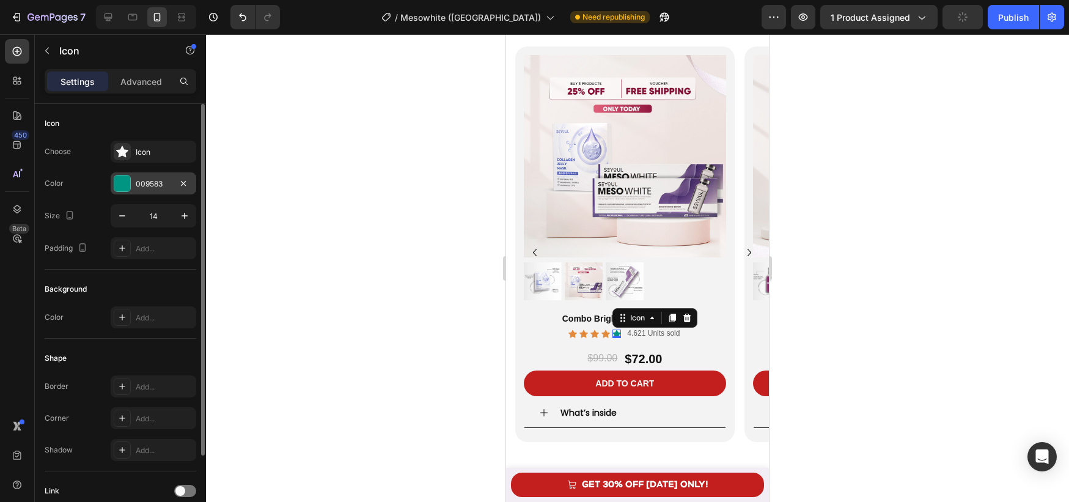
click at [117, 178] on div at bounding box center [122, 183] width 16 height 16
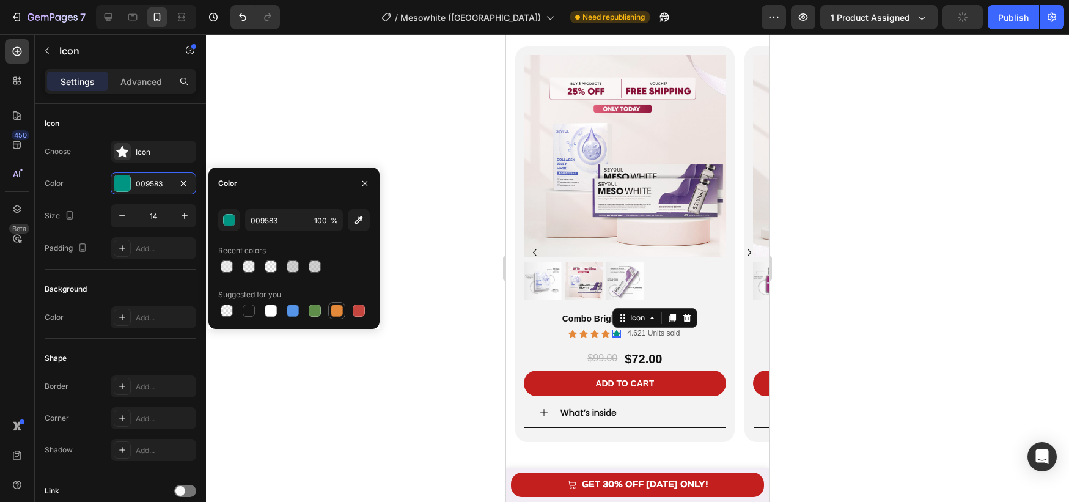
click at [341, 314] on div at bounding box center [337, 310] width 12 height 12
type input "E4893A"
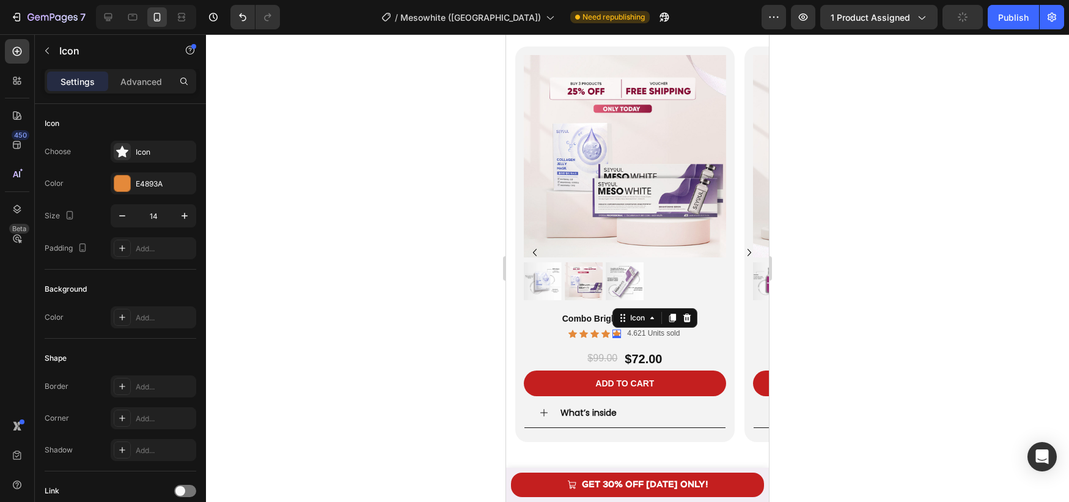
click at [408, 391] on div at bounding box center [637, 268] width 863 height 468
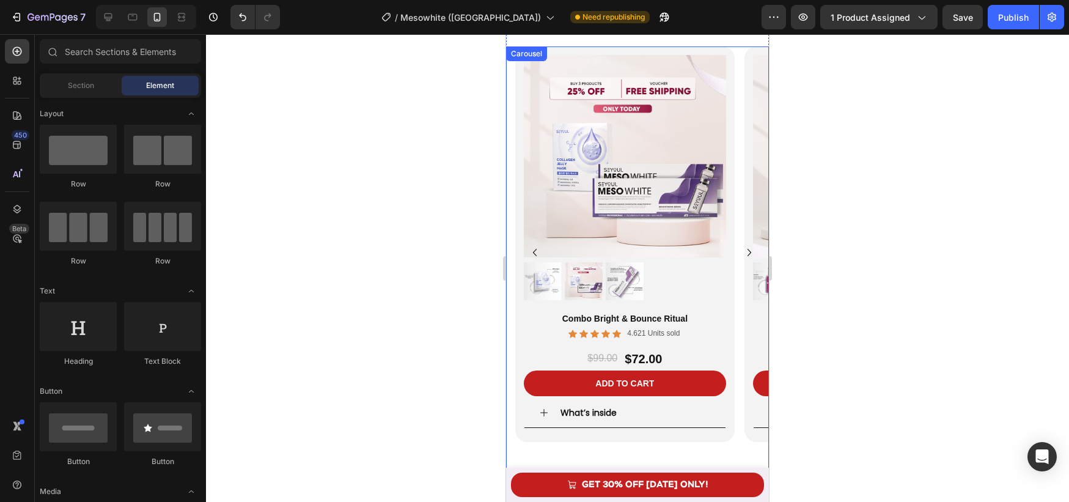
click at [750, 249] on icon "Carousel Next Arrow" at bounding box center [749, 252] width 15 height 15
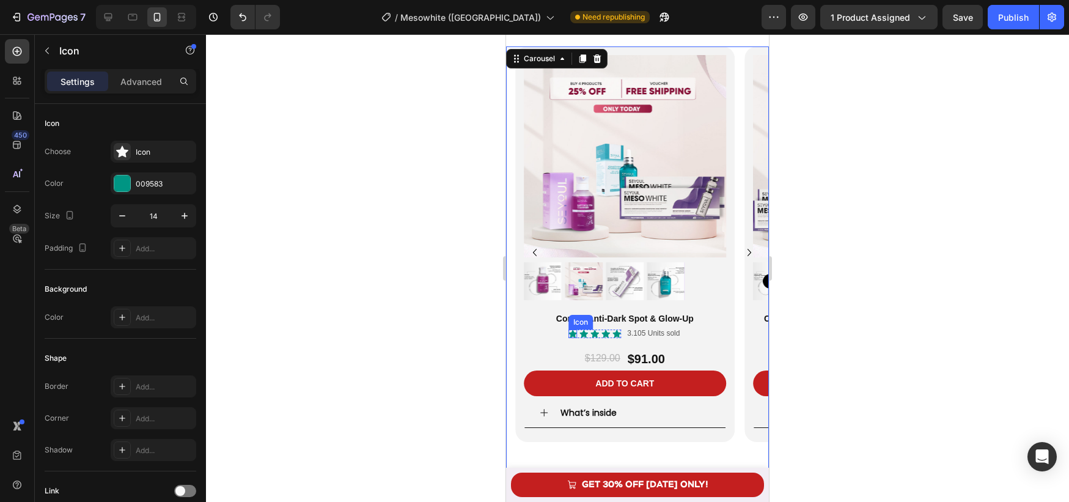
click at [573, 333] on div "Icon" at bounding box center [573, 334] width 9 height 9
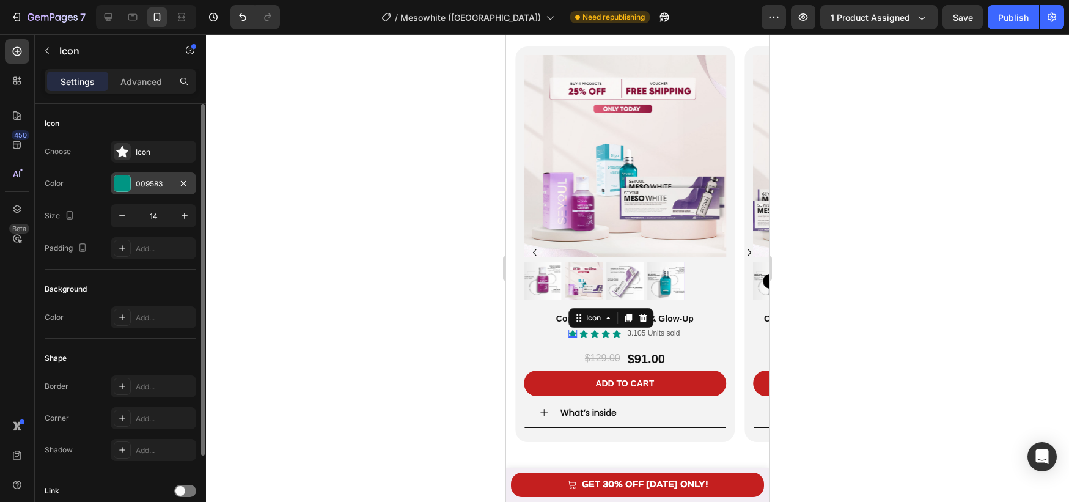
click at [134, 179] on div "009583" at bounding box center [154, 183] width 86 height 22
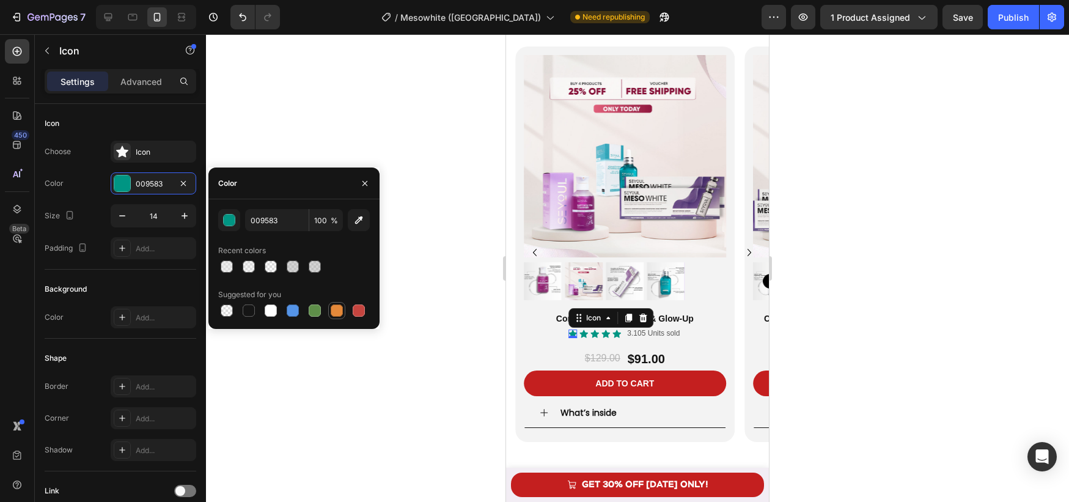
click at [336, 314] on div at bounding box center [337, 310] width 12 height 12
type input "E4893A"
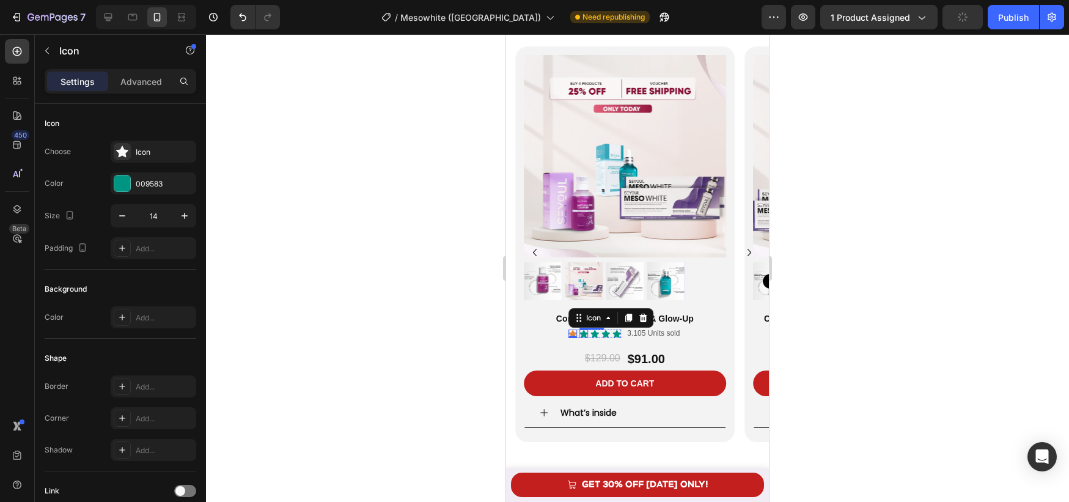
click at [583, 333] on div "Icon" at bounding box center [584, 334] width 9 height 9
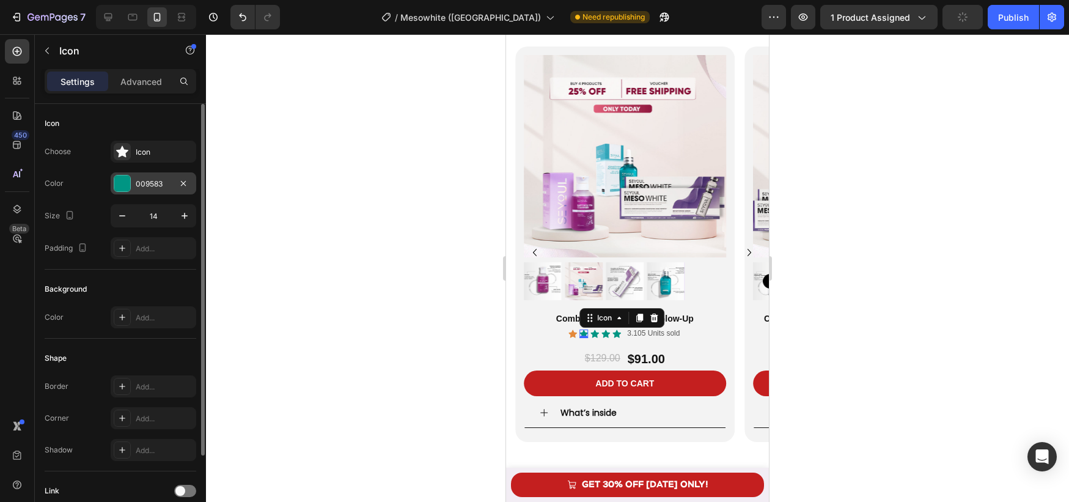
click at [117, 179] on div at bounding box center [122, 183] width 16 height 16
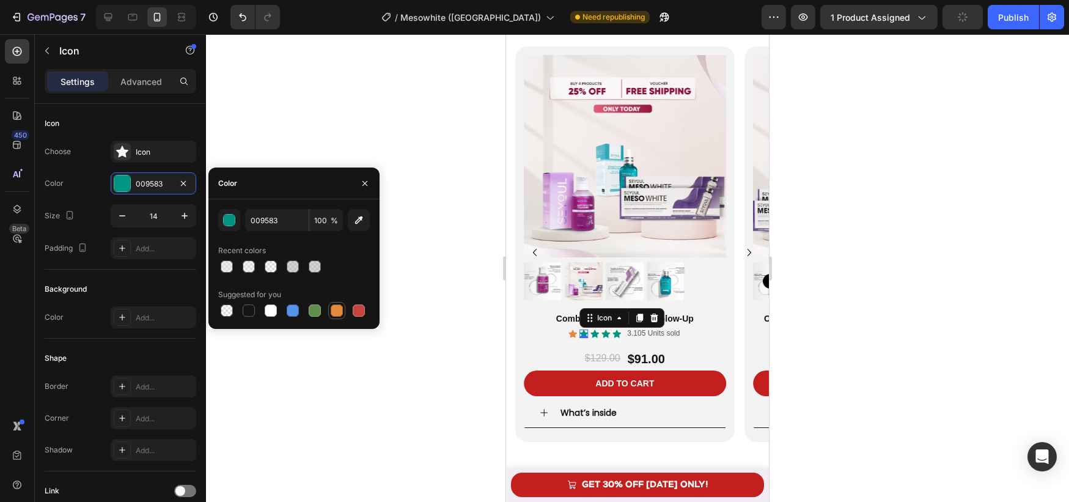
click at [334, 314] on div at bounding box center [337, 310] width 12 height 12
type input "E4893A"
click at [595, 337] on div "Icon" at bounding box center [595, 334] width 9 height 9
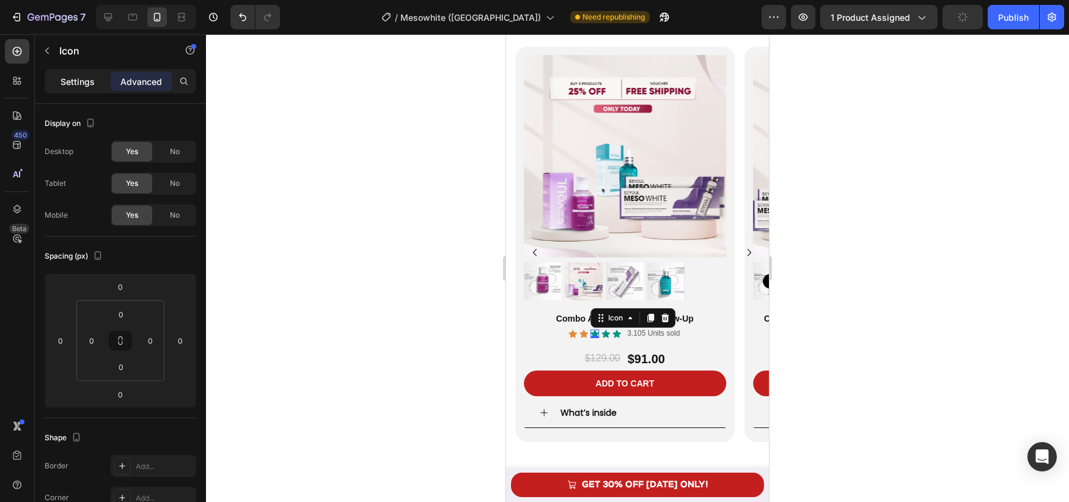
click at [90, 89] on div "Settings" at bounding box center [77, 82] width 61 height 20
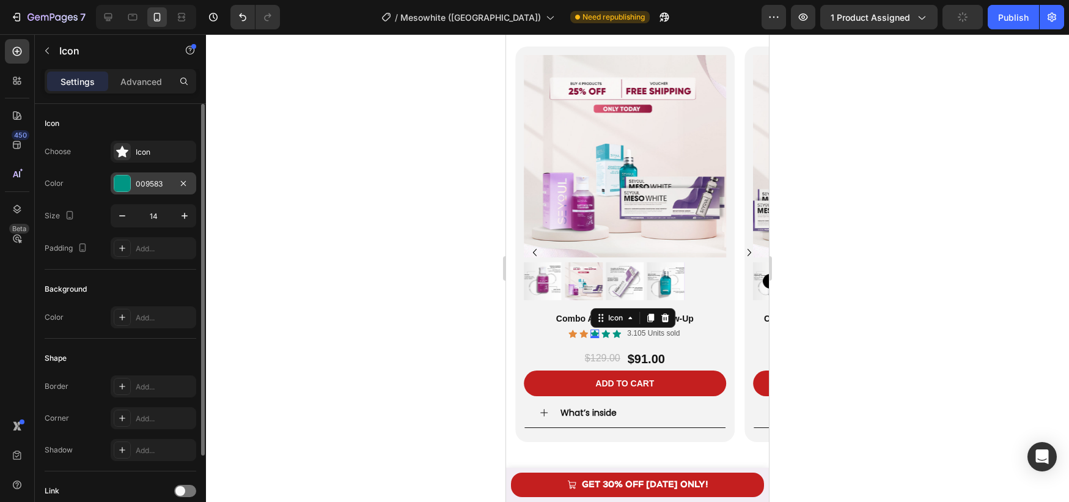
click at [127, 187] on div at bounding box center [122, 183] width 16 height 16
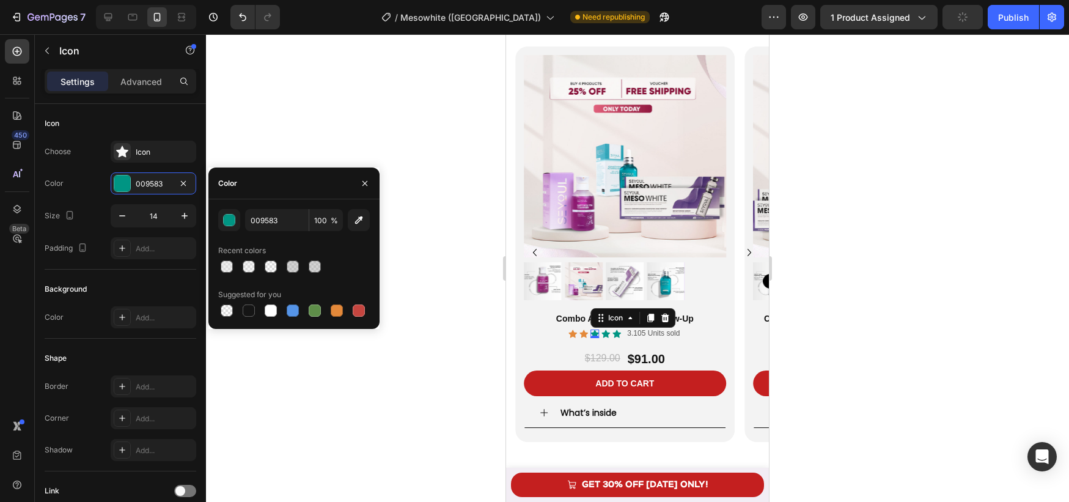
click at [334, 315] on div at bounding box center [337, 310] width 12 height 12
type input "E4893A"
click at [608, 334] on div "Icon" at bounding box center [606, 334] width 9 height 9
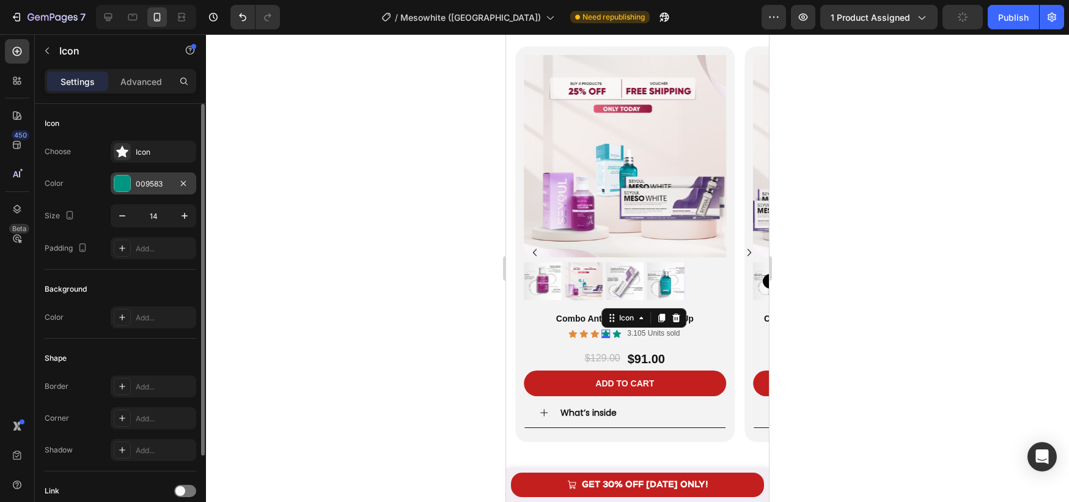
click at [120, 178] on div at bounding box center [122, 183] width 16 height 16
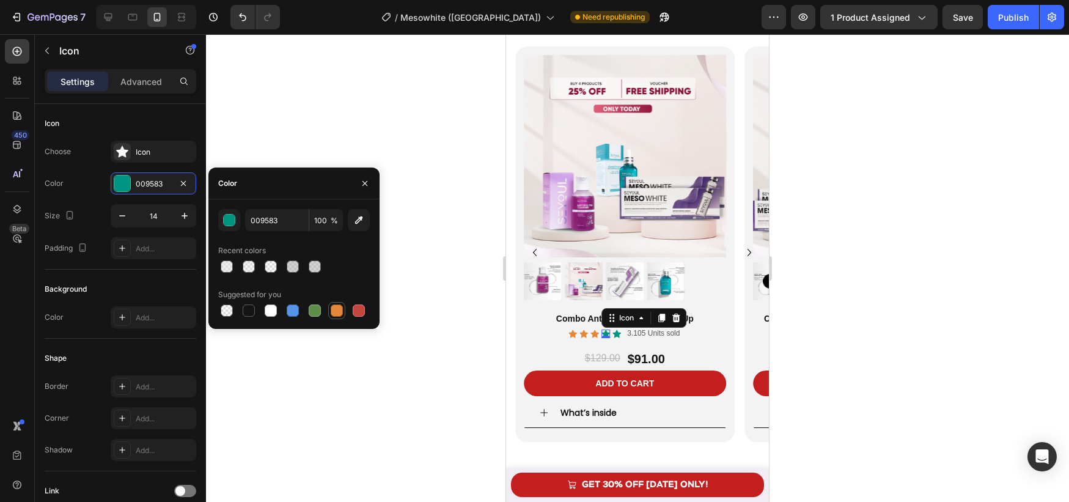
click at [340, 305] on div at bounding box center [337, 310] width 12 height 12
type input "E4893A"
click at [619, 333] on icon at bounding box center [617, 334] width 9 height 8
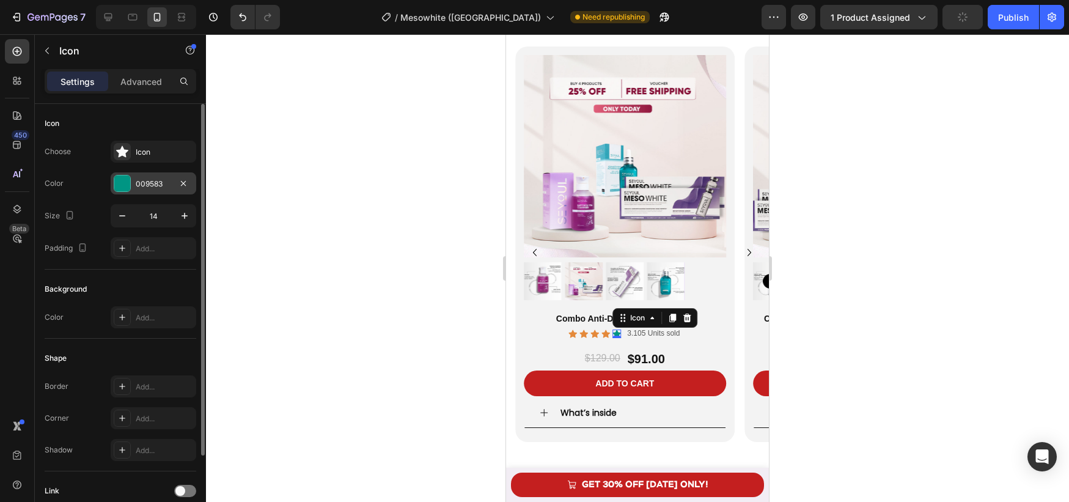
click at [128, 183] on div at bounding box center [122, 183] width 16 height 16
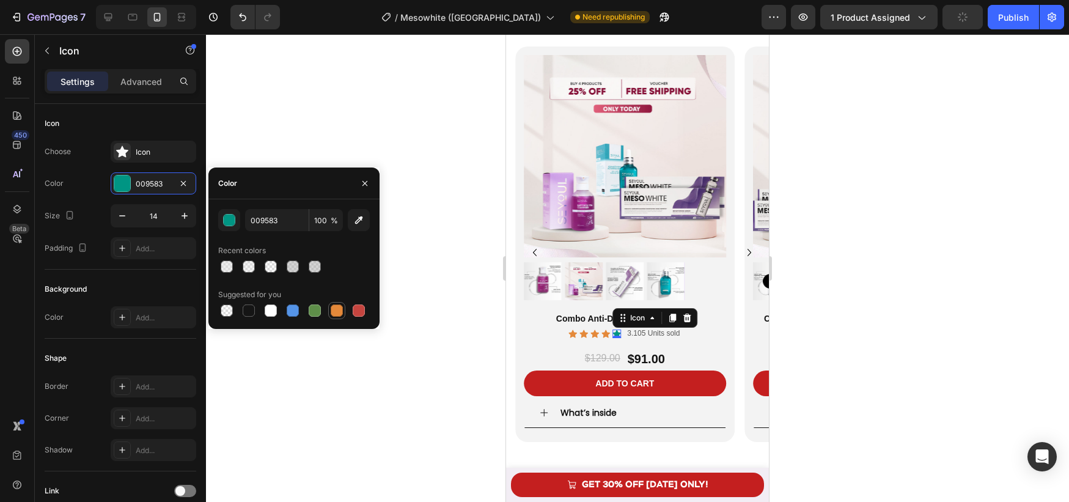
click at [332, 309] on div at bounding box center [337, 310] width 12 height 12
type input "E4893A"
click at [748, 251] on icon "Carousel Next Arrow" at bounding box center [749, 252] width 15 height 15
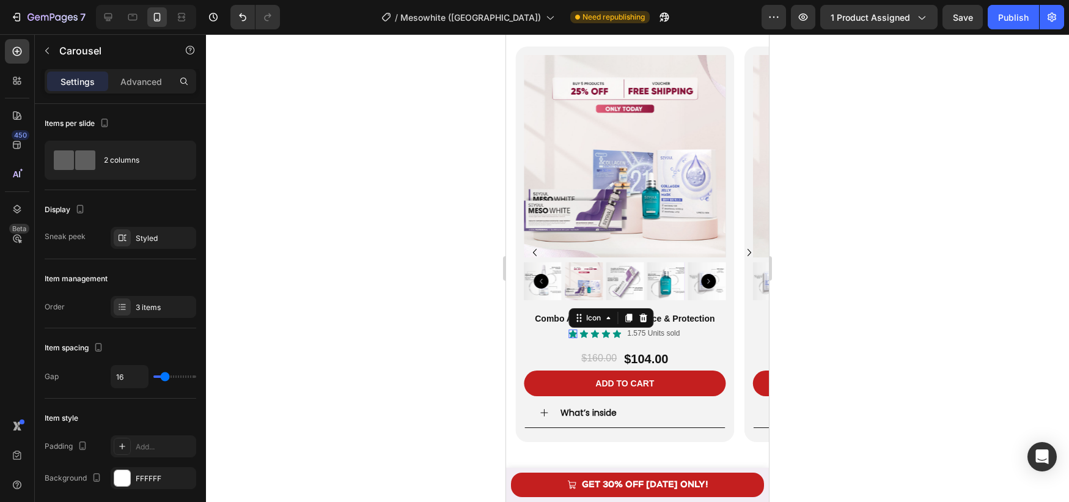
click at [575, 333] on div "Icon 0" at bounding box center [573, 334] width 9 height 9
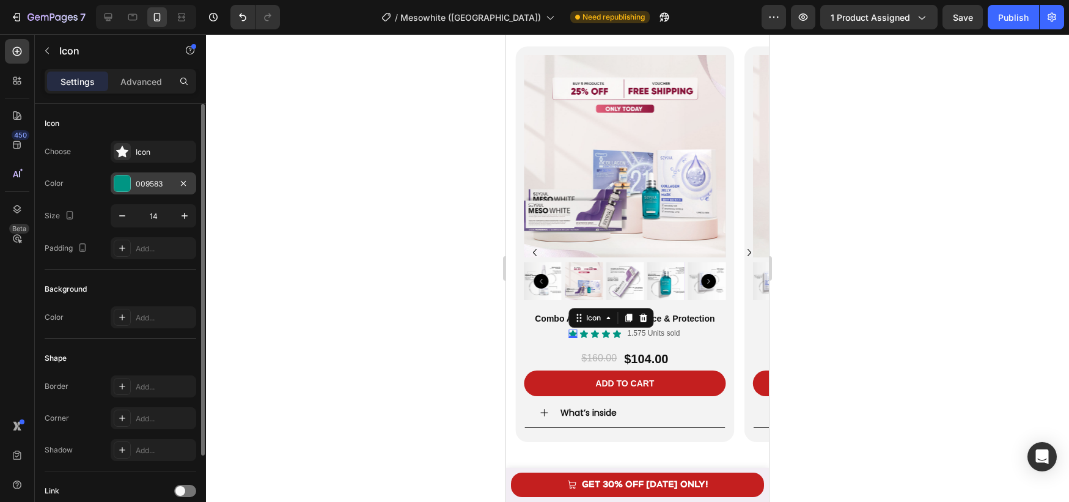
click at [127, 186] on div at bounding box center [122, 183] width 16 height 16
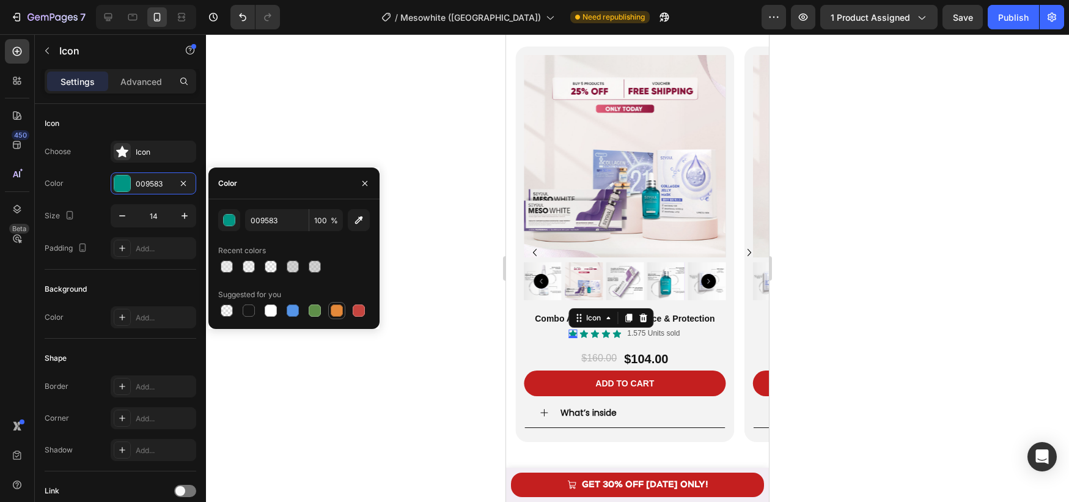
click at [337, 312] on div at bounding box center [337, 310] width 12 height 12
type input "E4893A"
click at [588, 336] on div "Icon" at bounding box center [584, 334] width 9 height 9
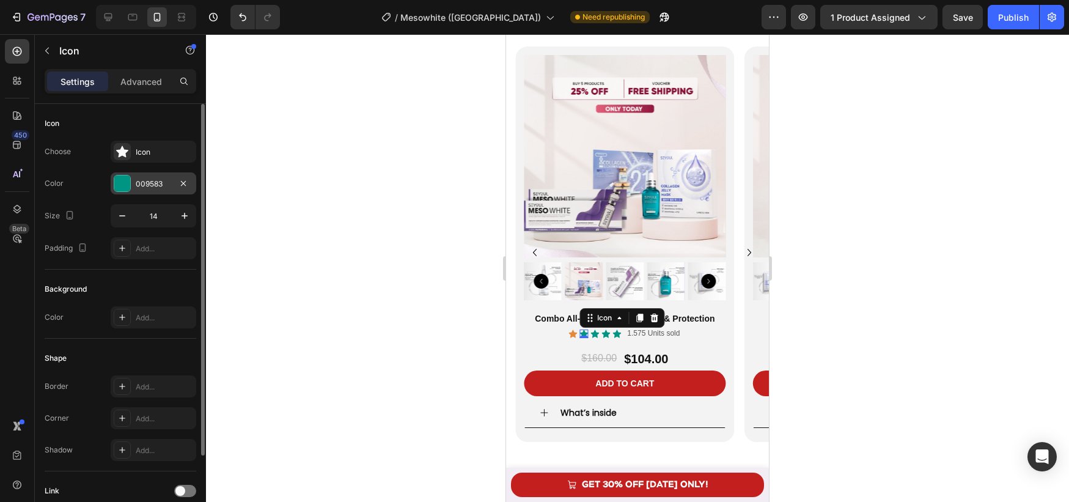
click at [138, 189] on div "009583" at bounding box center [153, 184] width 35 height 11
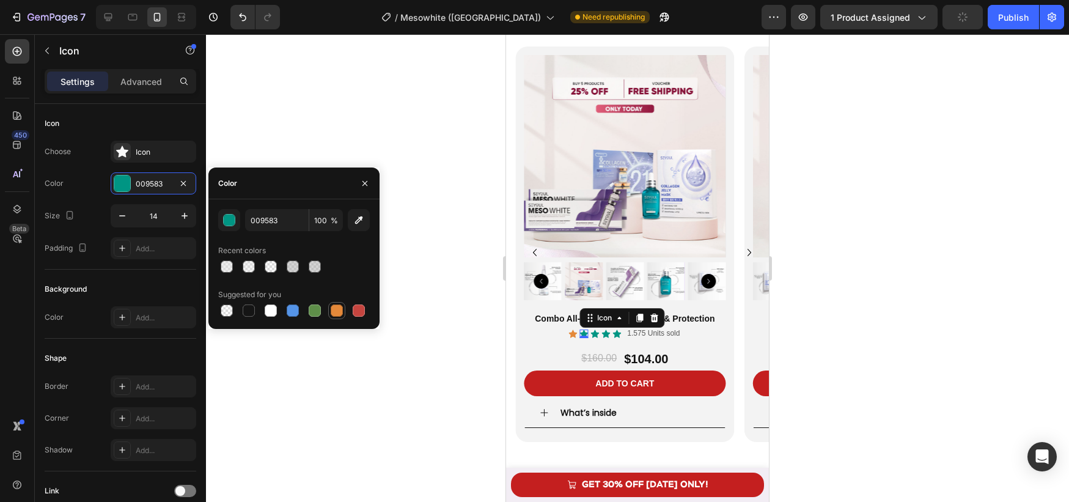
click at [336, 311] on div at bounding box center [337, 310] width 12 height 12
type input "E4893A"
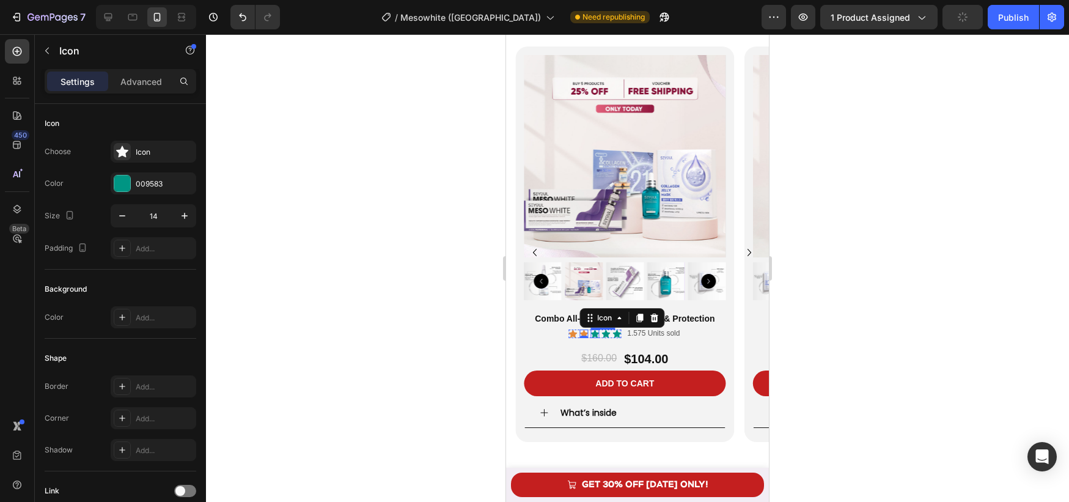
click at [594, 333] on icon at bounding box center [595, 334] width 9 height 8
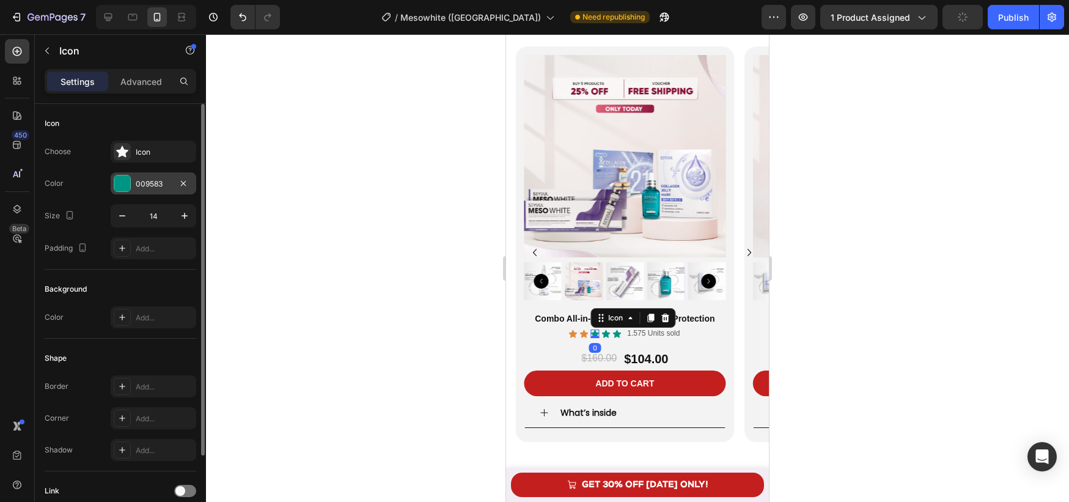
click at [130, 178] on div at bounding box center [122, 183] width 16 height 16
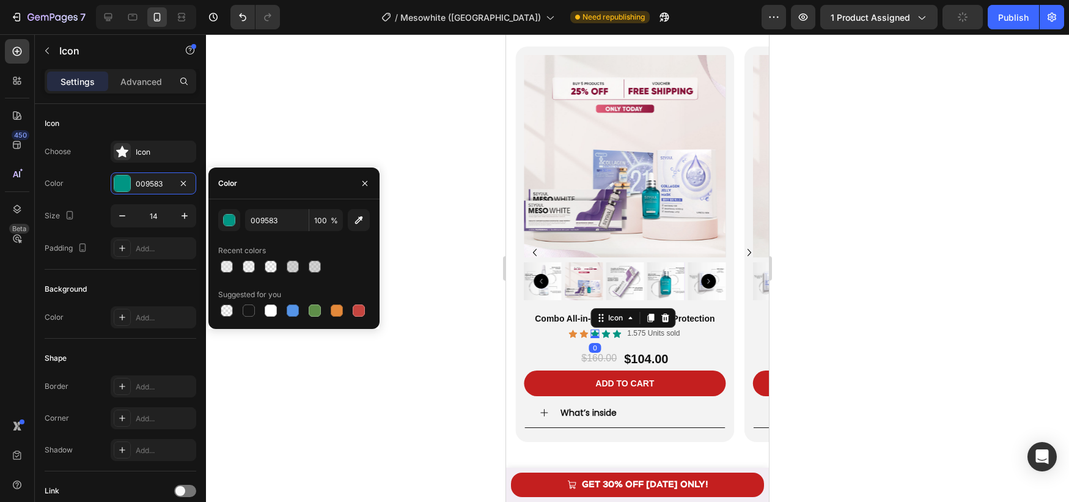
drag, startPoint x: 336, startPoint y: 313, endPoint x: 326, endPoint y: 309, distance: 9.9
click at [336, 312] on div at bounding box center [337, 310] width 12 height 12
type input "E4893A"
click at [607, 336] on div "Icon" at bounding box center [606, 334] width 9 height 9
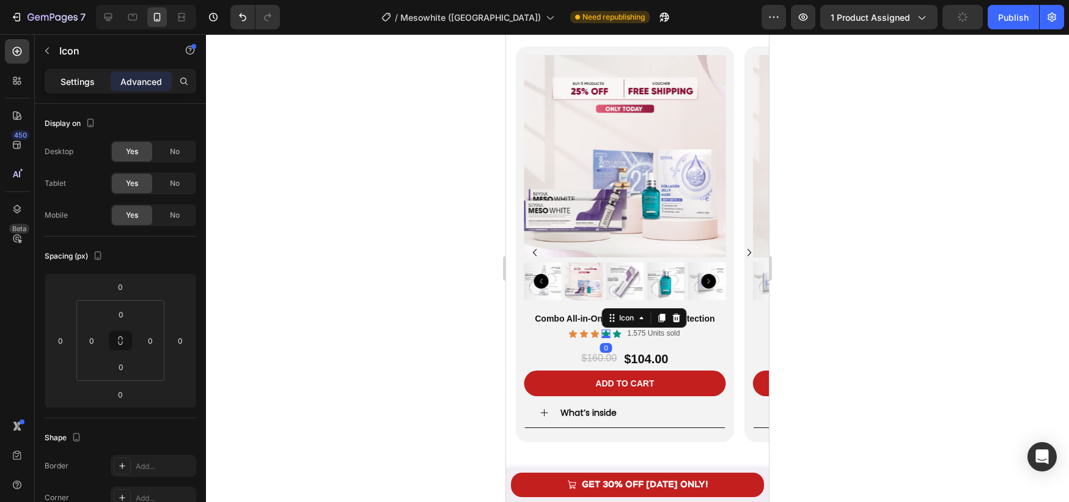
click at [72, 83] on p "Settings" at bounding box center [78, 81] width 34 height 13
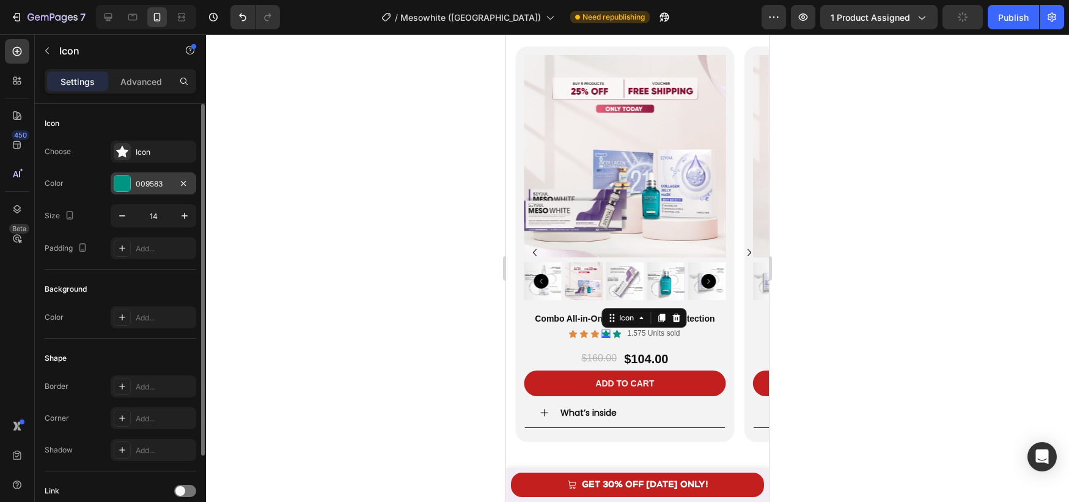
click at [123, 189] on div at bounding box center [122, 183] width 16 height 16
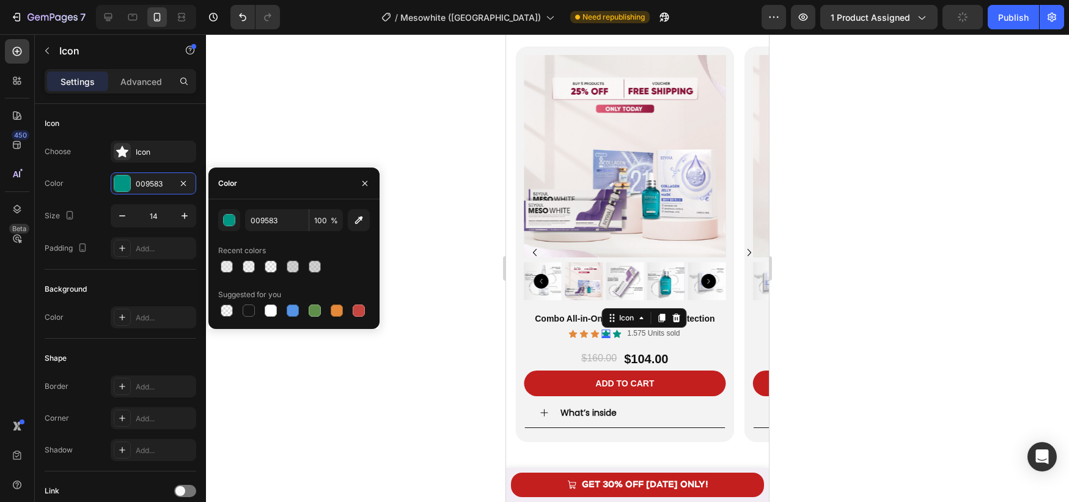
drag, startPoint x: 335, startPoint y: 314, endPoint x: 482, endPoint y: 328, distance: 148.0
click at [335, 314] on div at bounding box center [337, 310] width 12 height 12
type input "E4893A"
click at [614, 334] on div "Icon 0" at bounding box center [617, 334] width 9 height 9
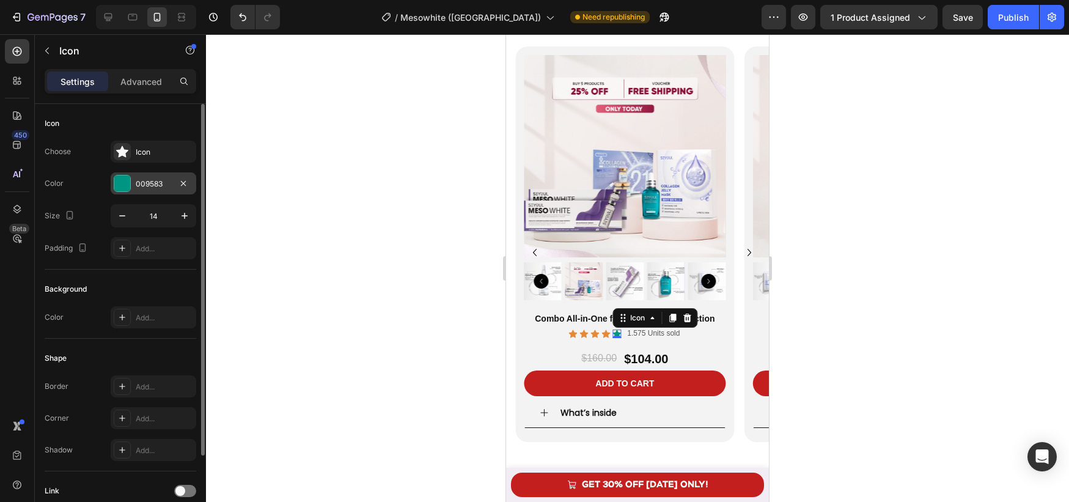
click at [121, 183] on div at bounding box center [122, 183] width 16 height 16
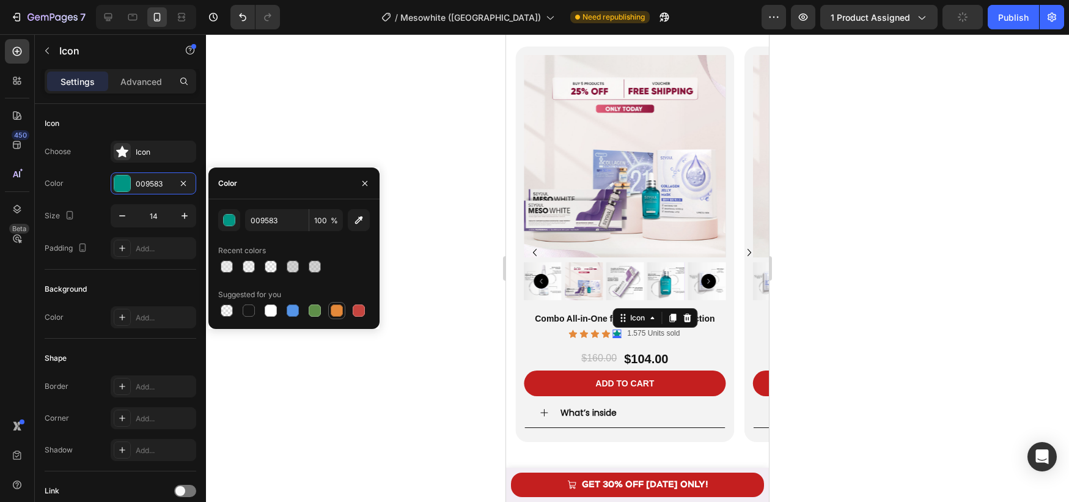
click at [337, 309] on div at bounding box center [337, 310] width 12 height 12
type input "E4893A"
click at [442, 339] on div at bounding box center [637, 268] width 863 height 468
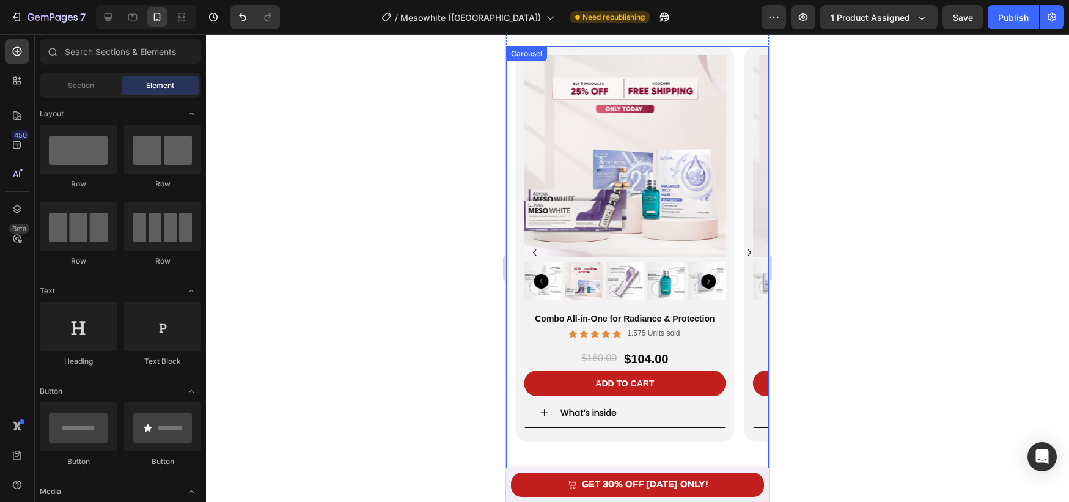
click at [748, 258] on icon "Carousel Next Arrow" at bounding box center [749, 252] width 15 height 15
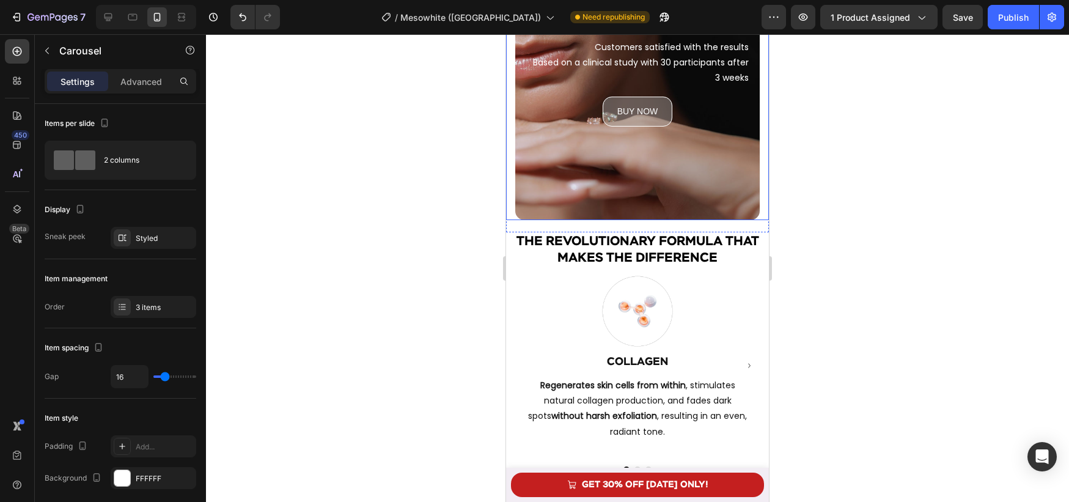
scroll to position [2535, 0]
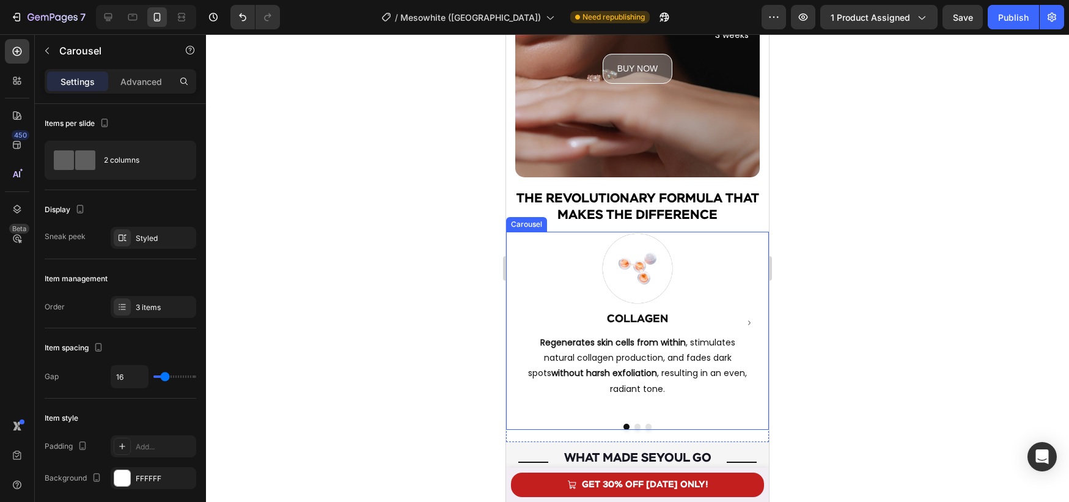
click at [750, 319] on icon "Carousel Next Arrow" at bounding box center [749, 323] width 9 height 9
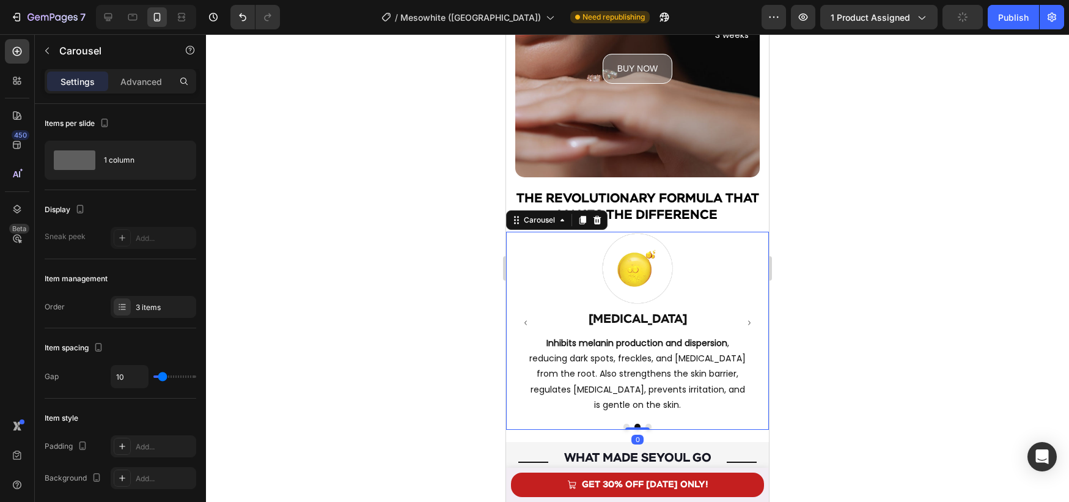
click at [750, 320] on icon "Carousel Next Arrow" at bounding box center [749, 322] width 2 height 4
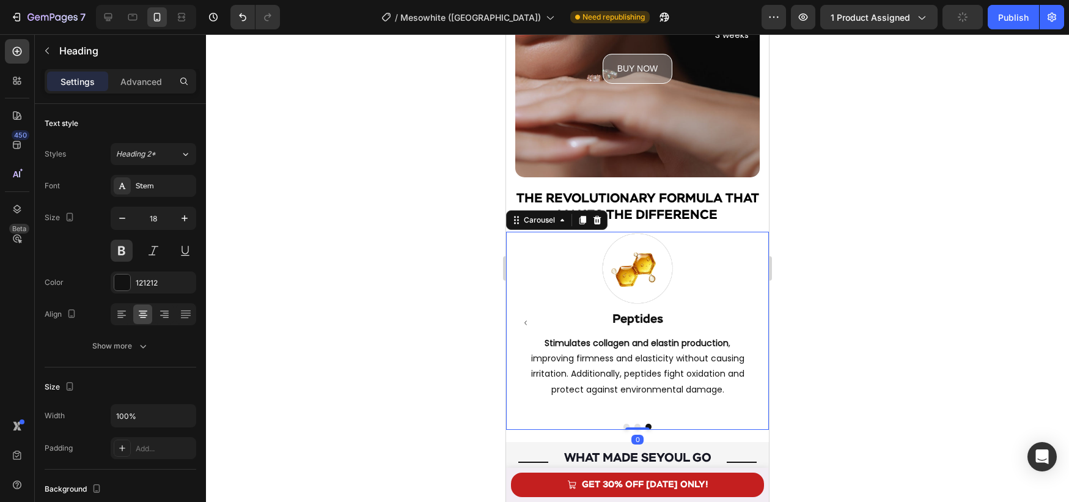
click at [750, 315] on h2 "Peptides" at bounding box center [637, 319] width 245 height 17
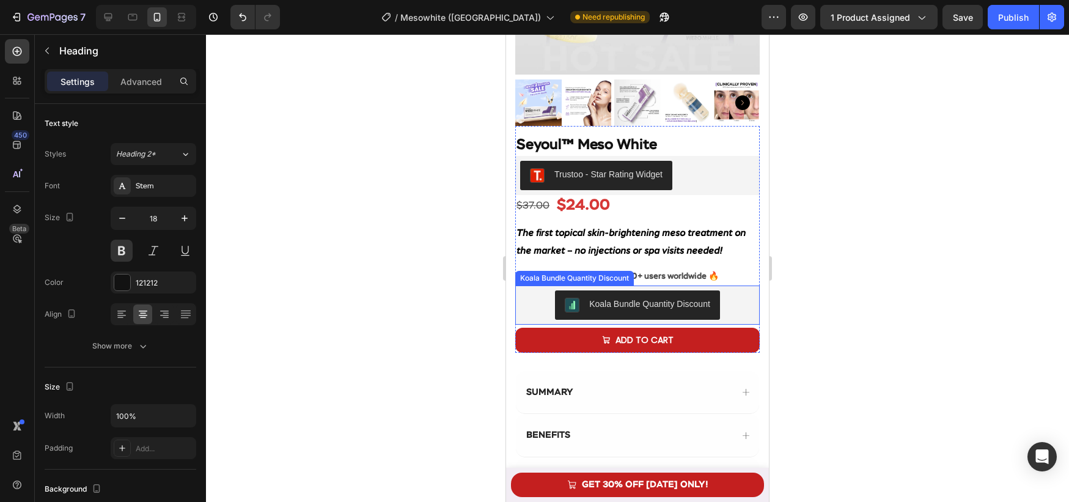
scroll to position [263, 0]
click at [736, 292] on div "Koala Bundle Quantity Discount" at bounding box center [637, 305] width 235 height 29
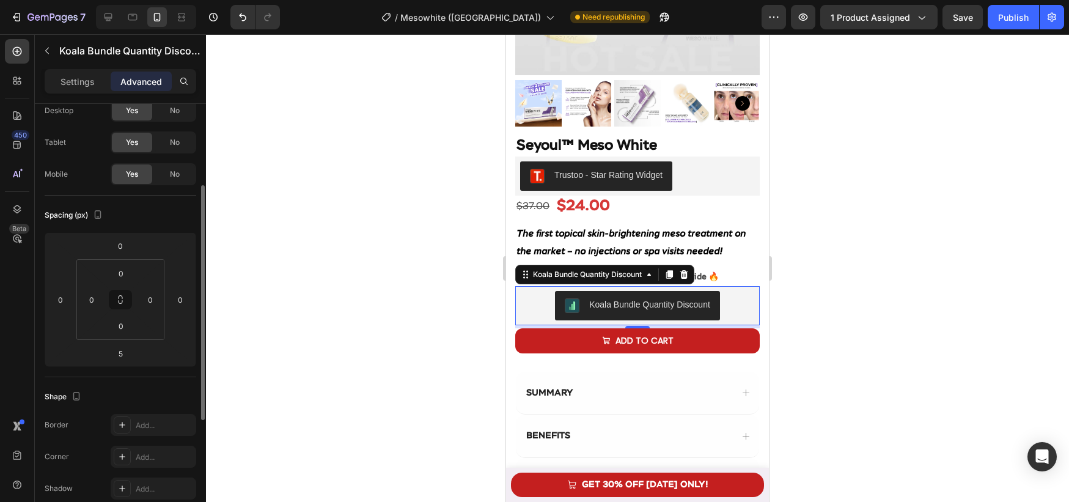
scroll to position [86, 0]
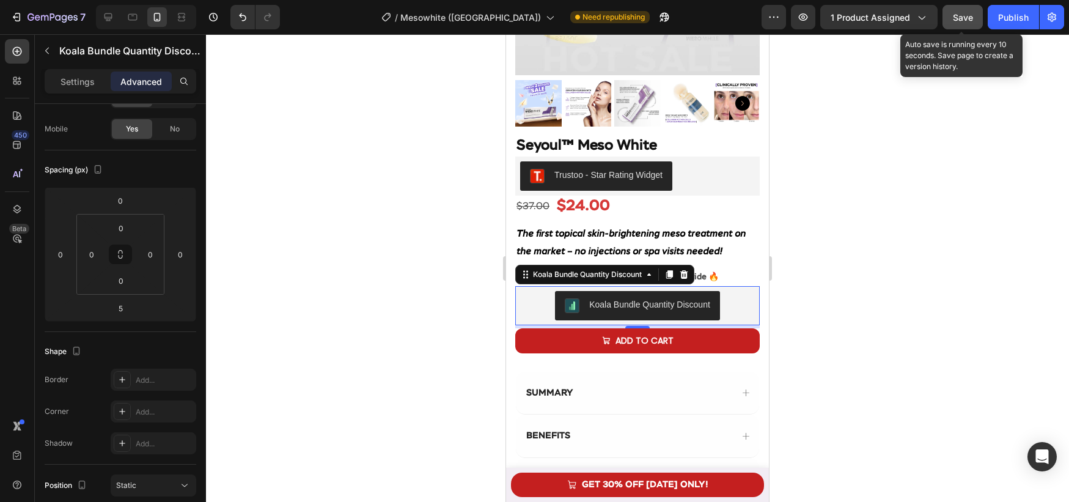
click at [968, 17] on span "Save" at bounding box center [963, 17] width 20 height 10
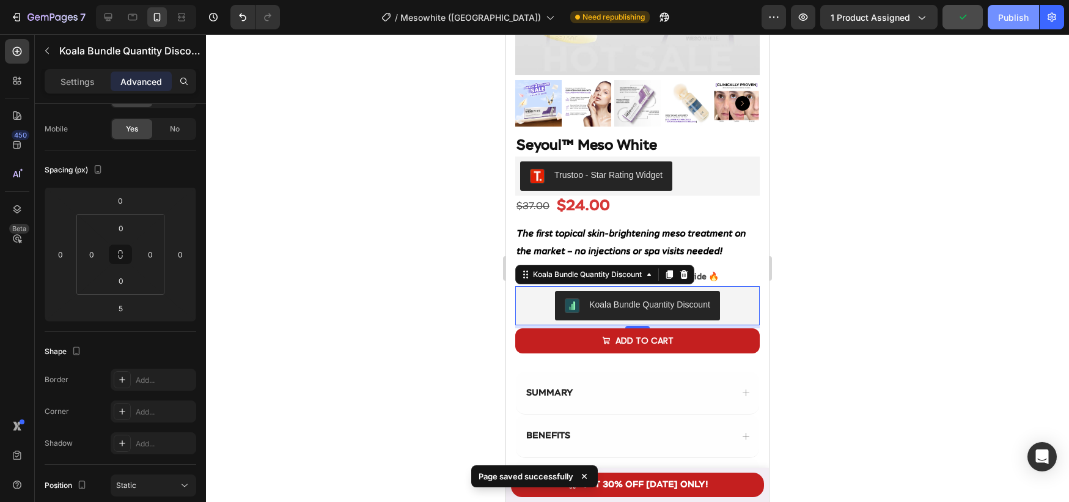
click at [1011, 15] on div "Publish" at bounding box center [1013, 17] width 31 height 13
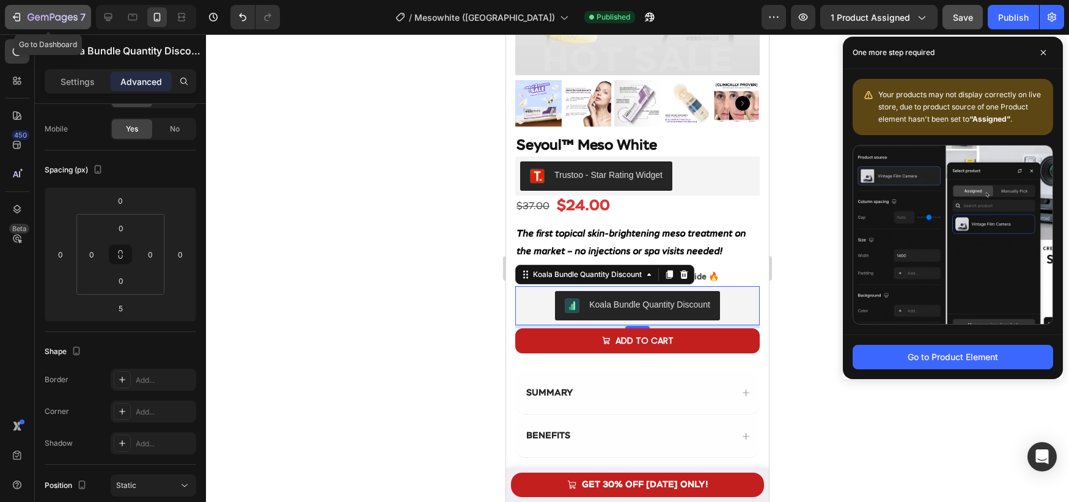
click at [17, 15] on icon "button" at bounding box center [16, 17] width 12 height 12
